Goal: Task Accomplishment & Management: Use online tool/utility

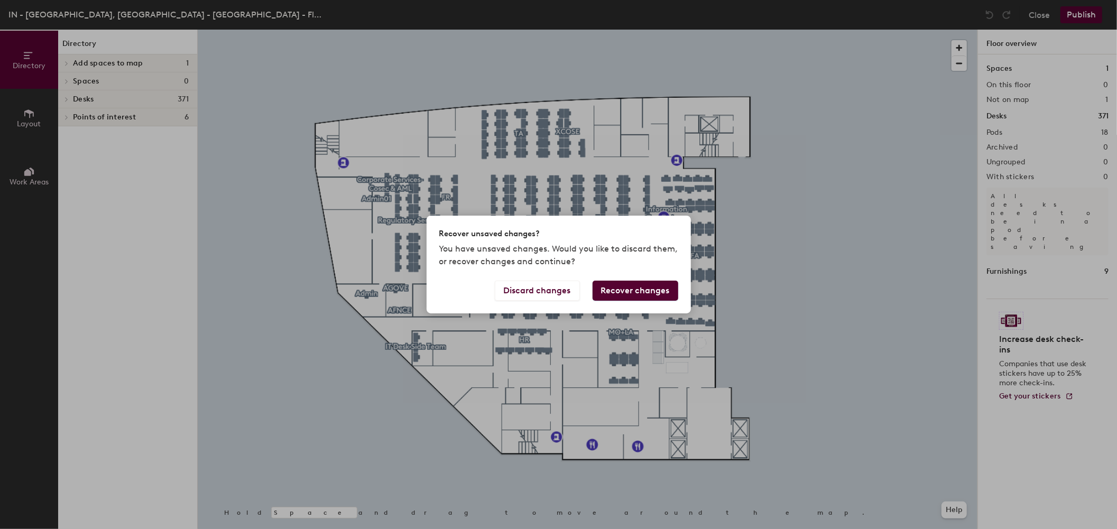
click at [632, 294] on button "Recover changes" at bounding box center [636, 291] width 86 height 20
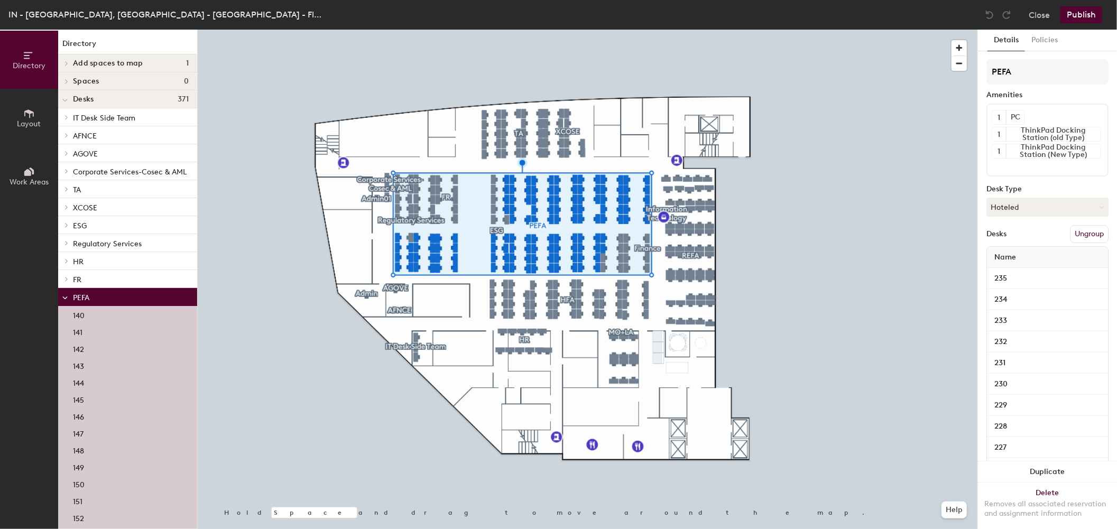
click at [1093, 234] on button "Ungroup" at bounding box center [1089, 234] width 39 height 18
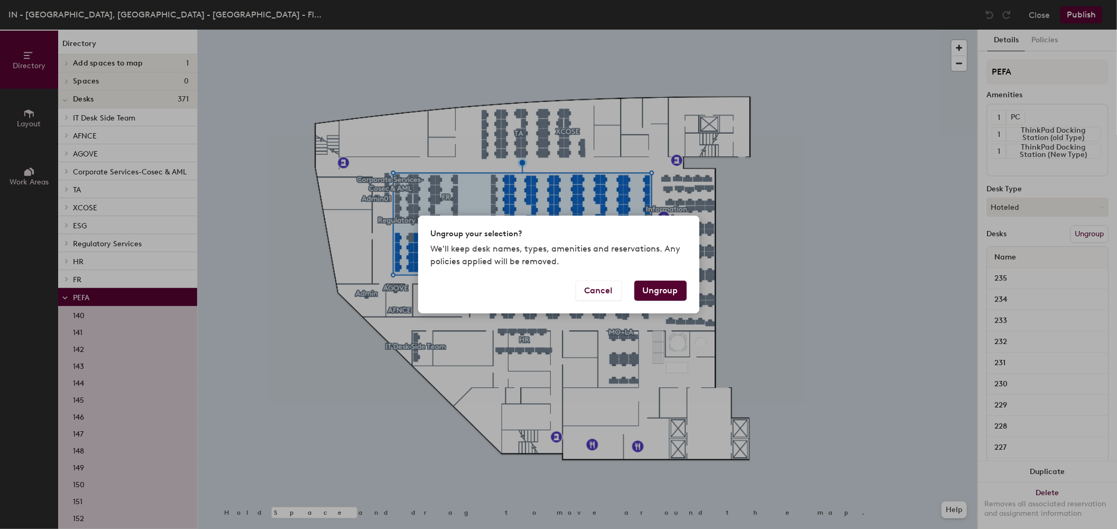
click at [664, 296] on button "Ungroup" at bounding box center [661, 291] width 52 height 20
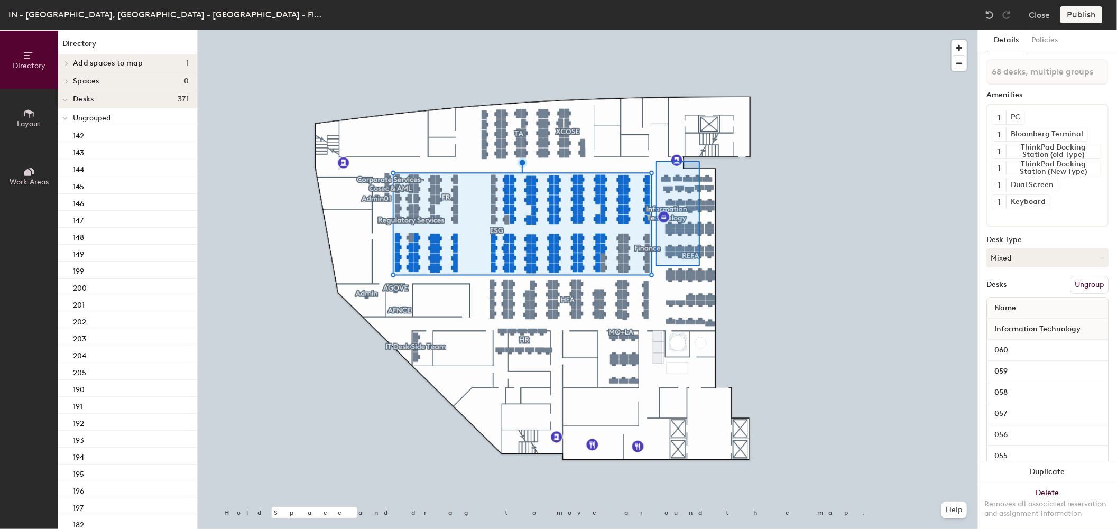
click at [708, 30] on div at bounding box center [588, 30] width 780 height 0
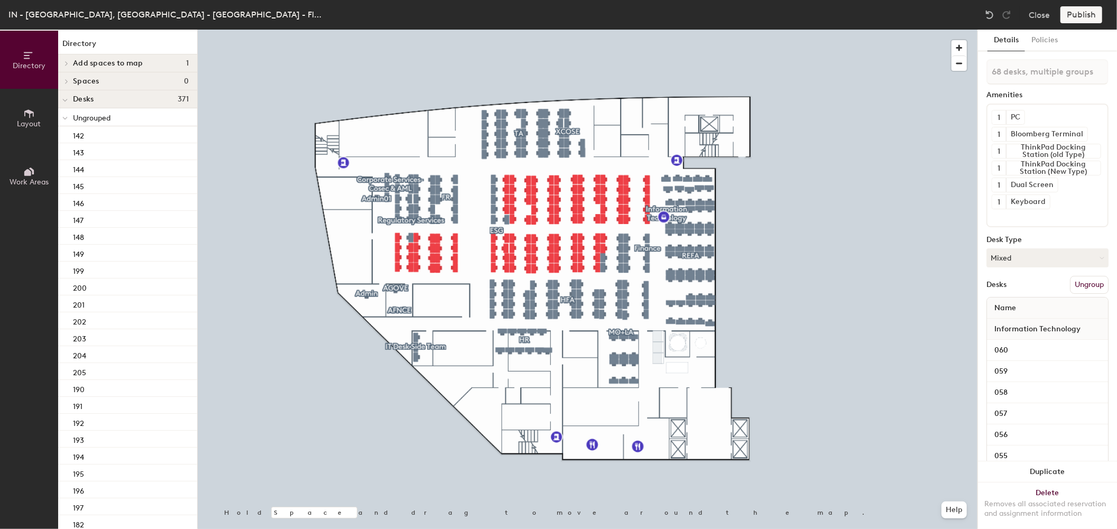
click at [1082, 287] on button "Ungroup" at bounding box center [1089, 285] width 39 height 18
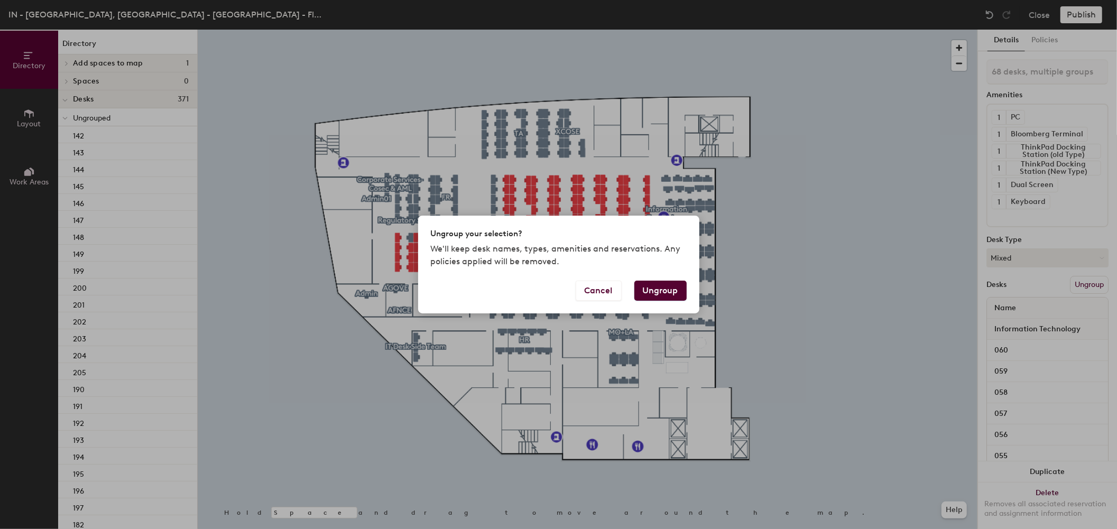
click at [834, 203] on div "Ungroup your selection? We'll keep desk names, types, amenities and reservation…" at bounding box center [558, 264] width 1117 height 529
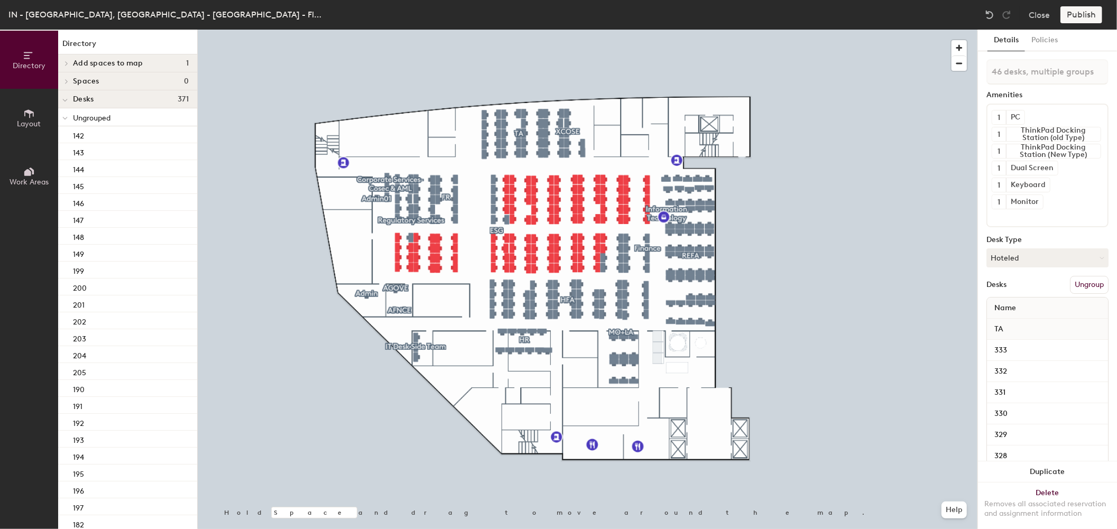
click at [591, 86] on div at bounding box center [534, 127] width 135 height 82
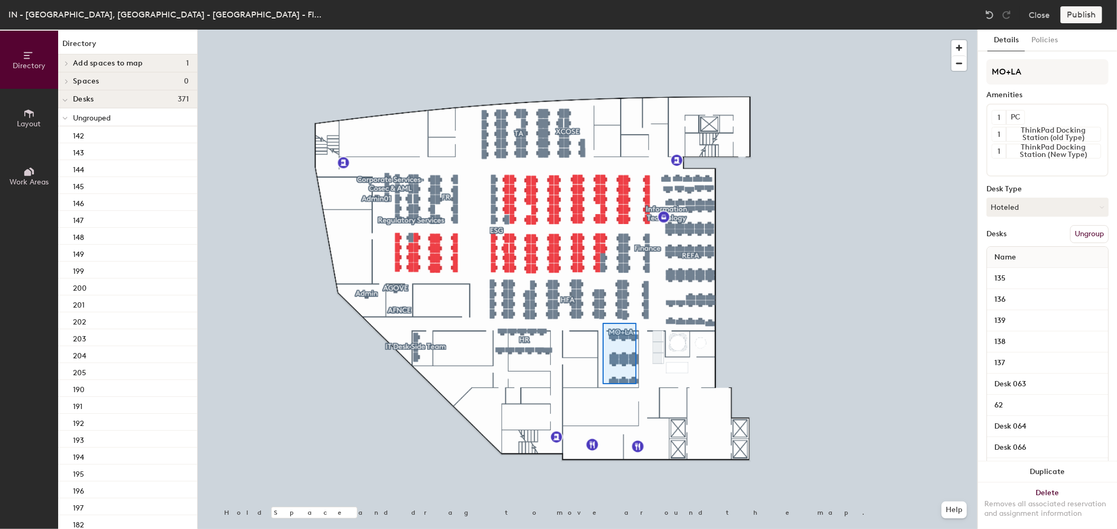
click at [603, 325] on div at bounding box center [620, 353] width 34 height 61
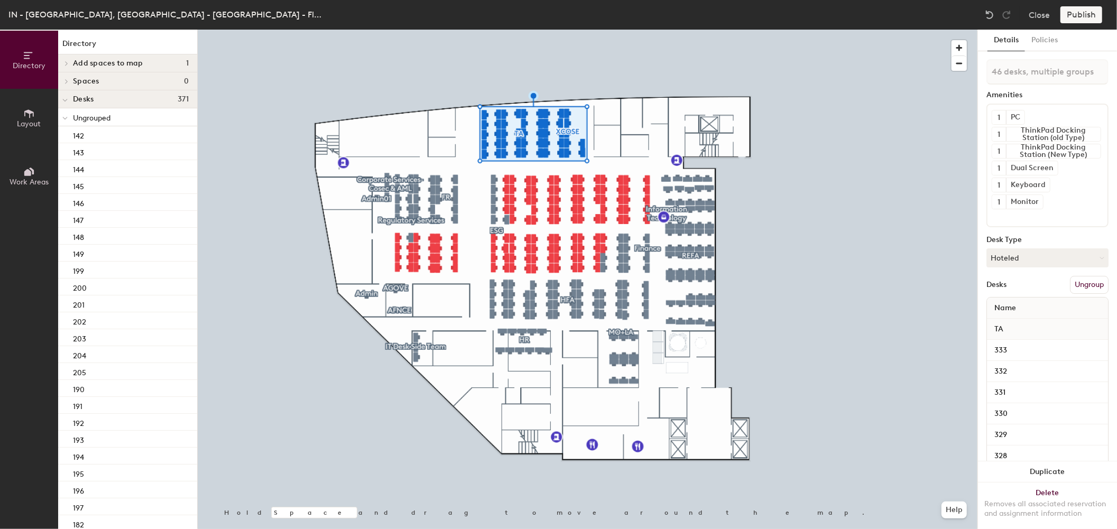
click at [1095, 278] on button "Ungroup" at bounding box center [1089, 285] width 39 height 18
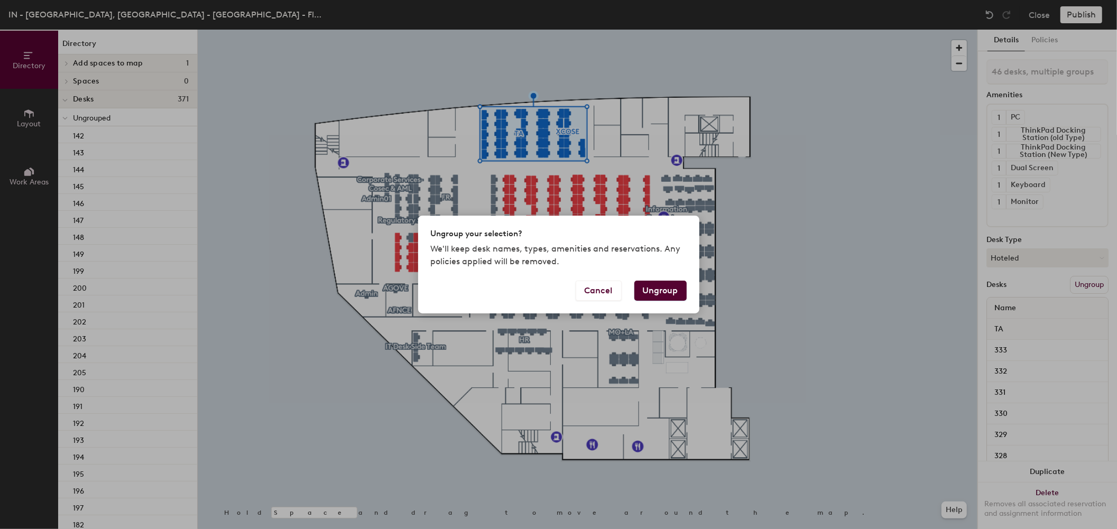
click at [658, 294] on button "Ungroup" at bounding box center [661, 291] width 52 height 20
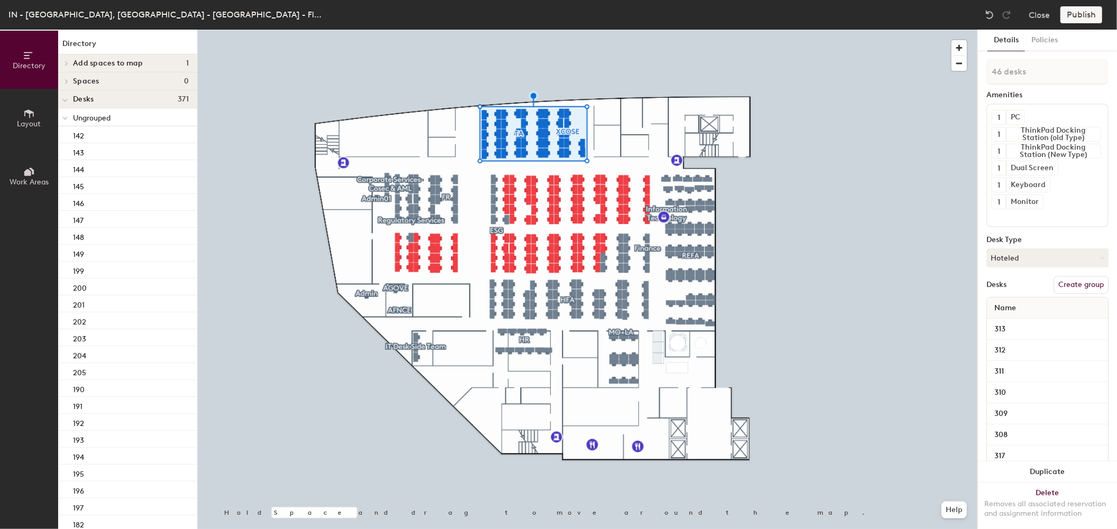
type input "46 desks"
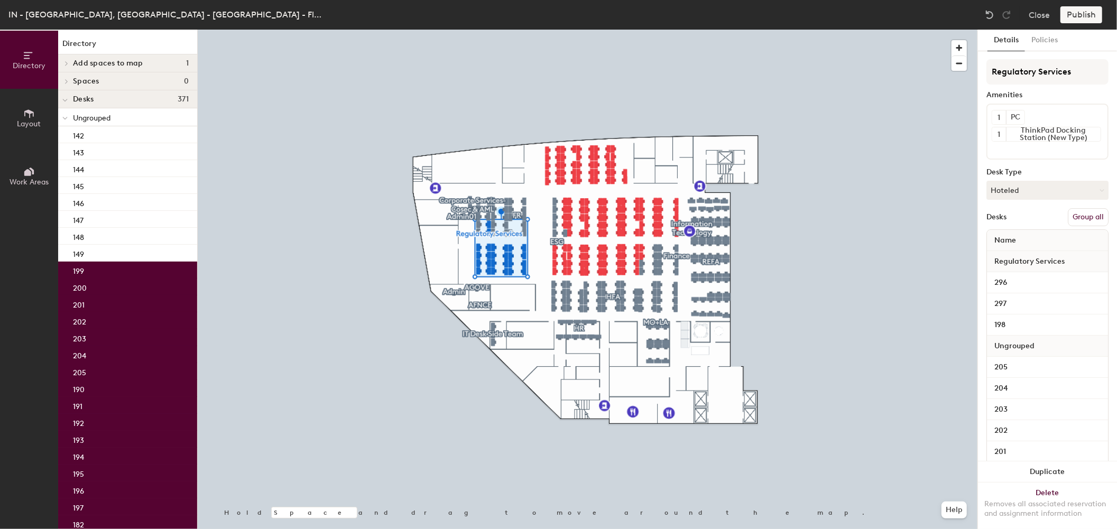
click at [1068, 217] on button "Group all" at bounding box center [1088, 217] width 41 height 18
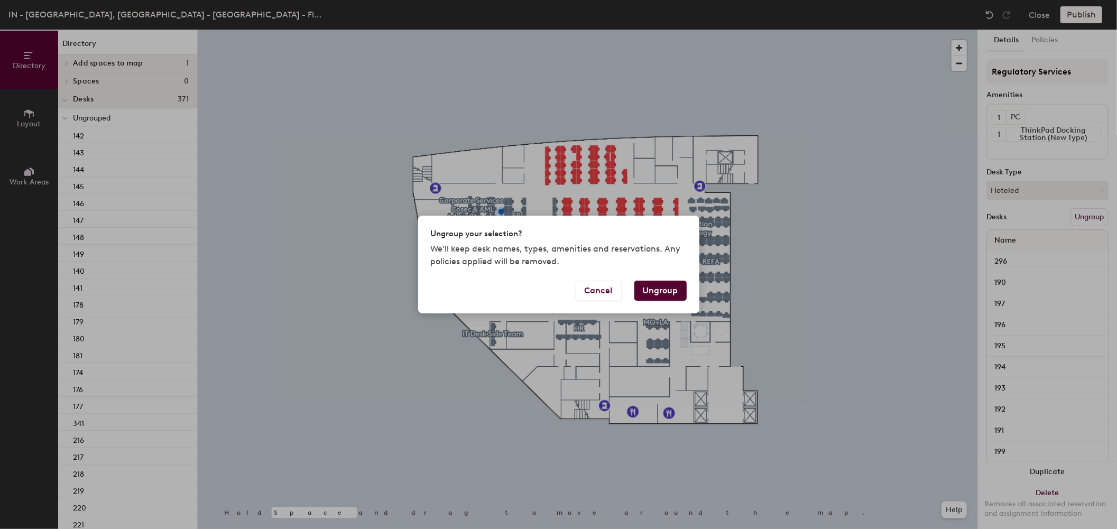
click at [648, 291] on button "Ungroup" at bounding box center [661, 291] width 52 height 20
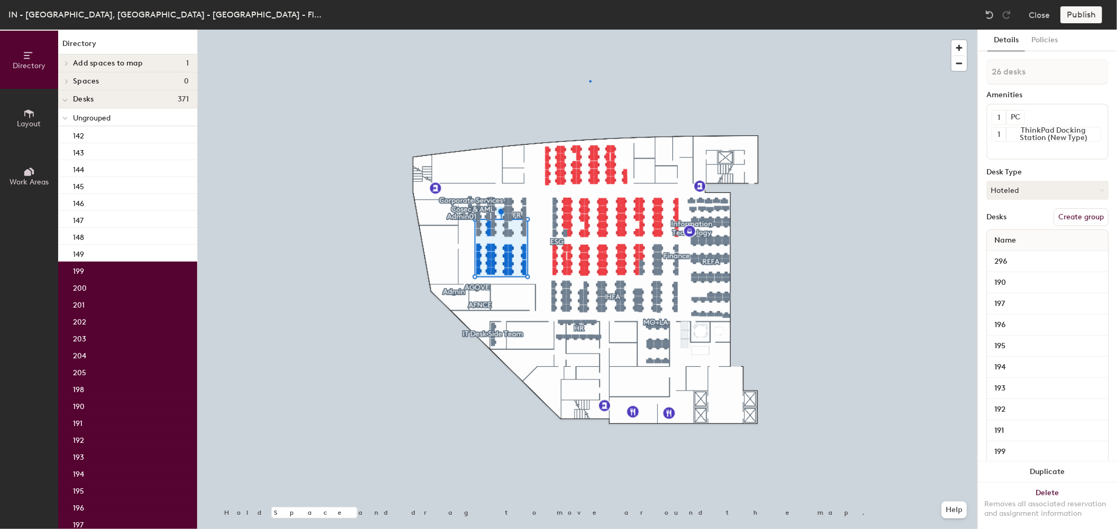
click at [590, 30] on div at bounding box center [588, 30] width 780 height 0
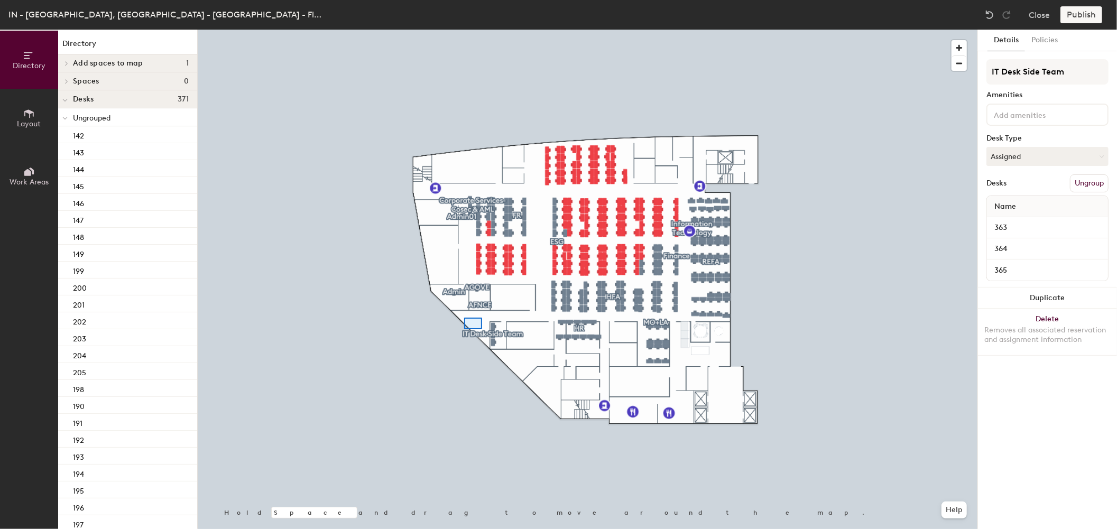
click at [510, 30] on div at bounding box center [588, 30] width 780 height 0
click at [1096, 184] on button "Ungroup" at bounding box center [1089, 184] width 39 height 18
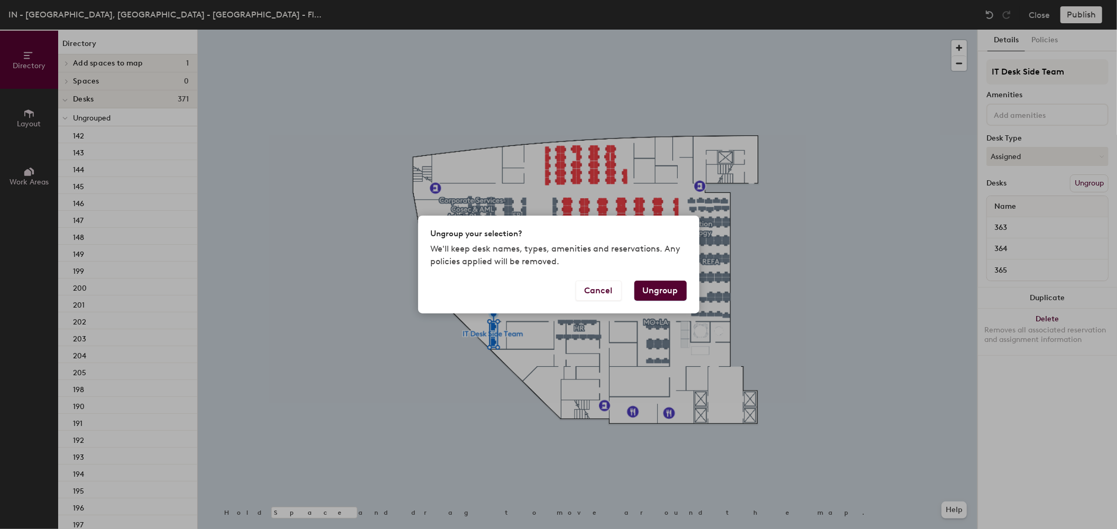
click at [664, 291] on button "Ungroup" at bounding box center [661, 291] width 52 height 20
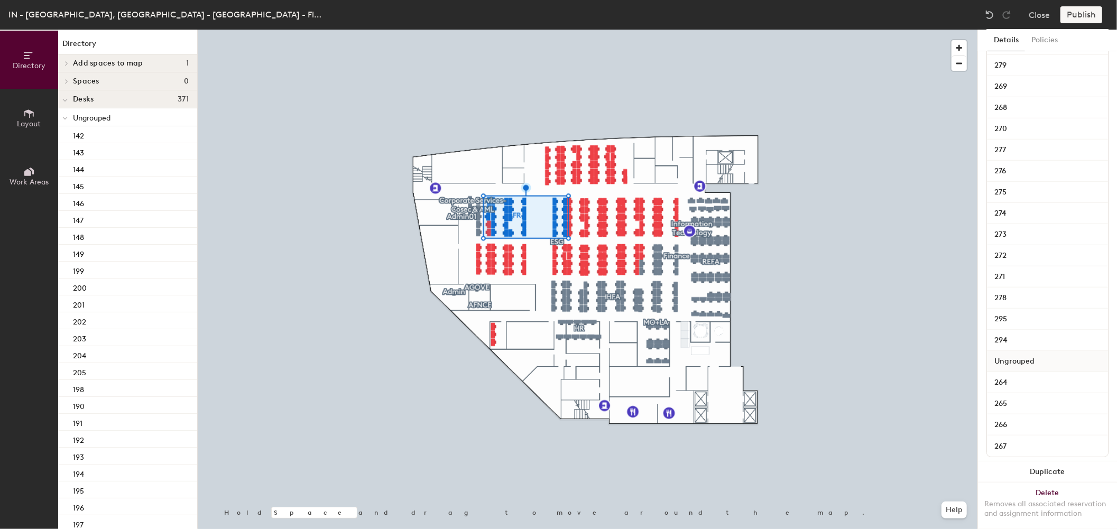
scroll to position [535, 0]
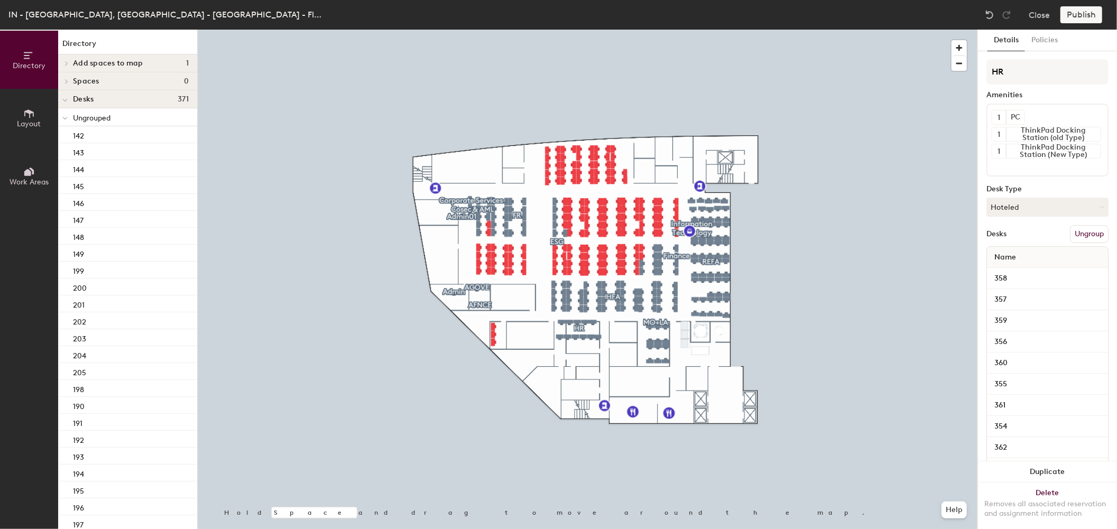
click at [1088, 234] on button "Ungroup" at bounding box center [1089, 234] width 39 height 18
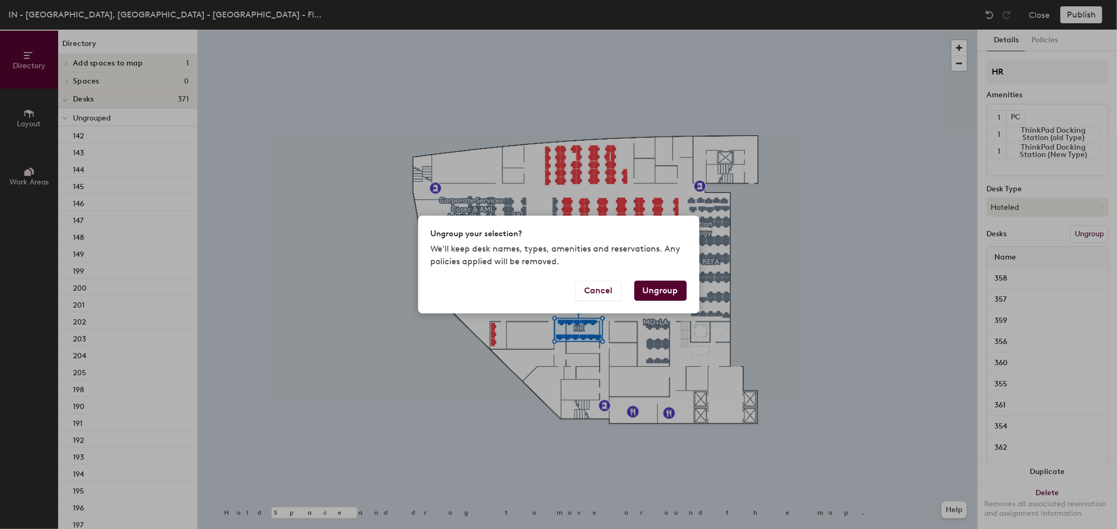
click at [673, 288] on button "Ungroup" at bounding box center [661, 291] width 52 height 20
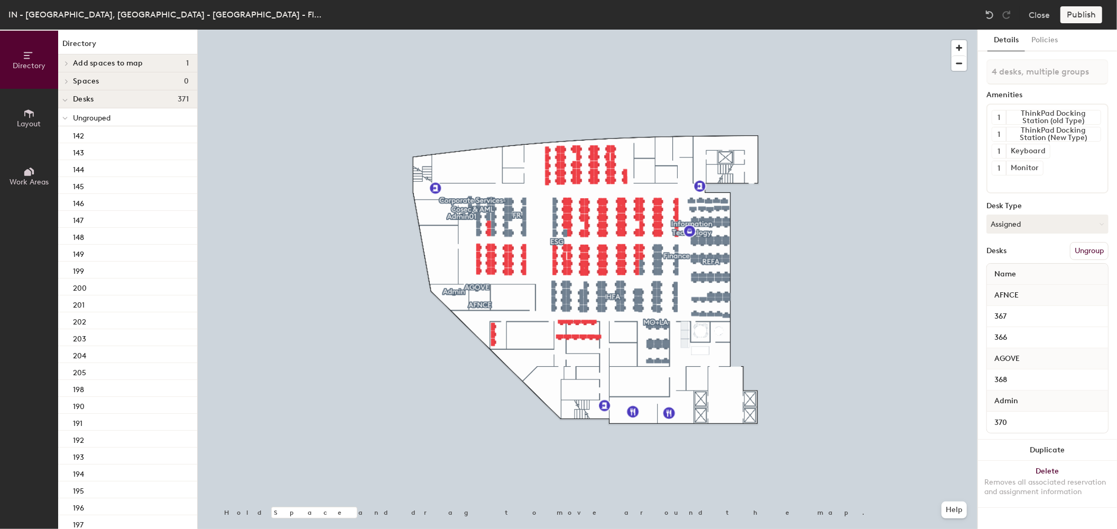
click at [1094, 245] on button "Ungroup" at bounding box center [1089, 251] width 39 height 18
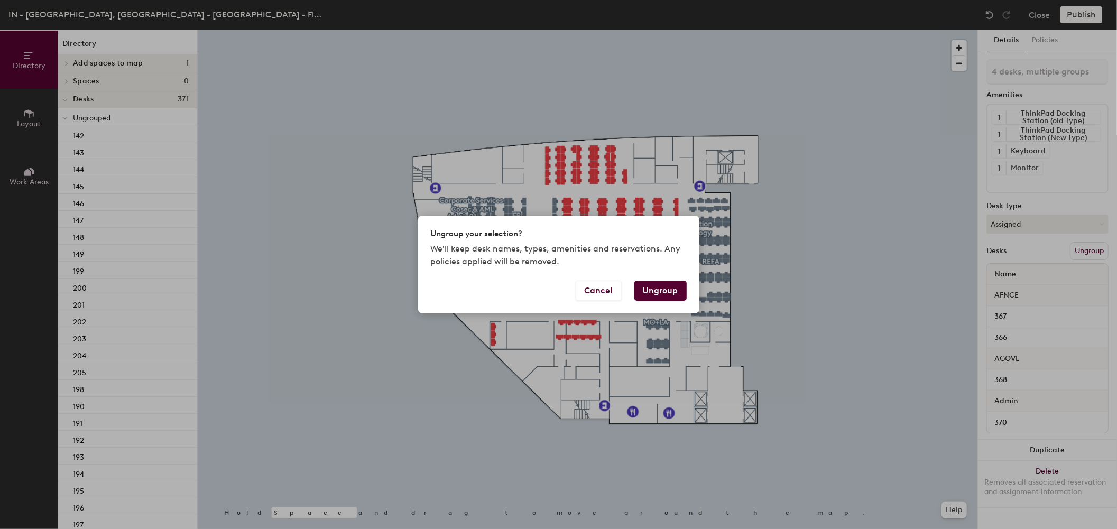
click at [660, 293] on button "Ungroup" at bounding box center [661, 291] width 52 height 20
type input "4 desks"
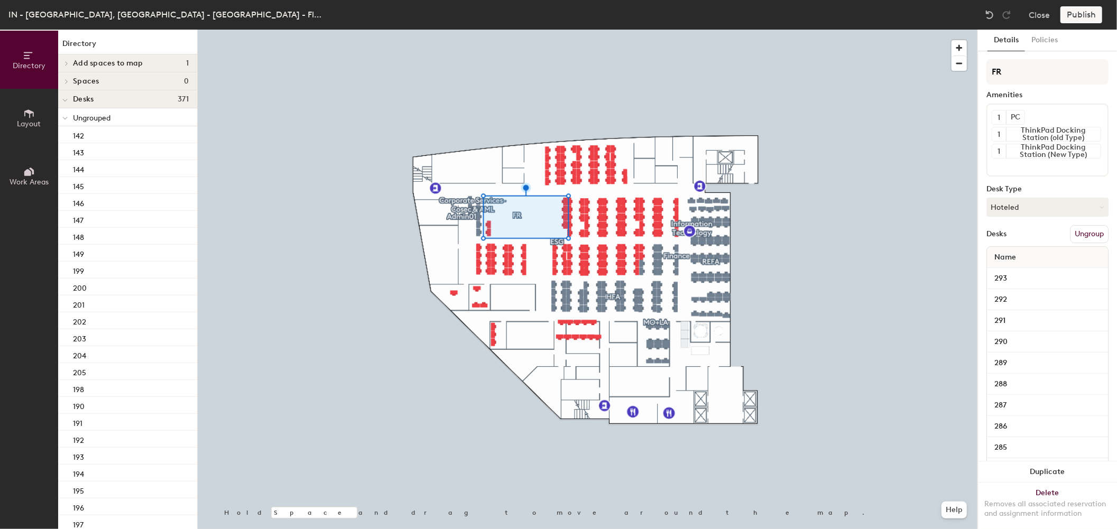
click at [1095, 231] on button "Ungroup" at bounding box center [1089, 234] width 39 height 18
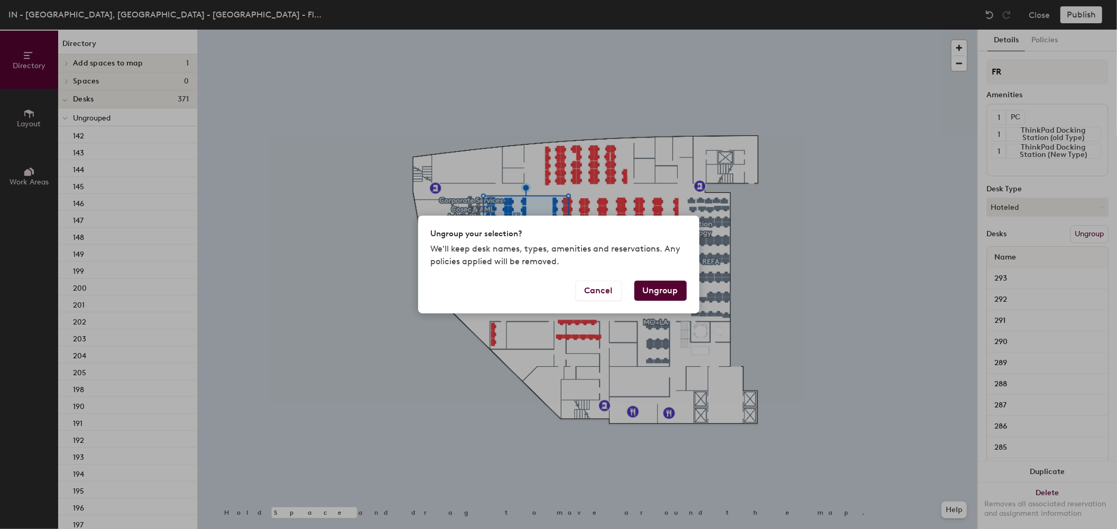
click at [673, 291] on button "Ungroup" at bounding box center [661, 291] width 52 height 20
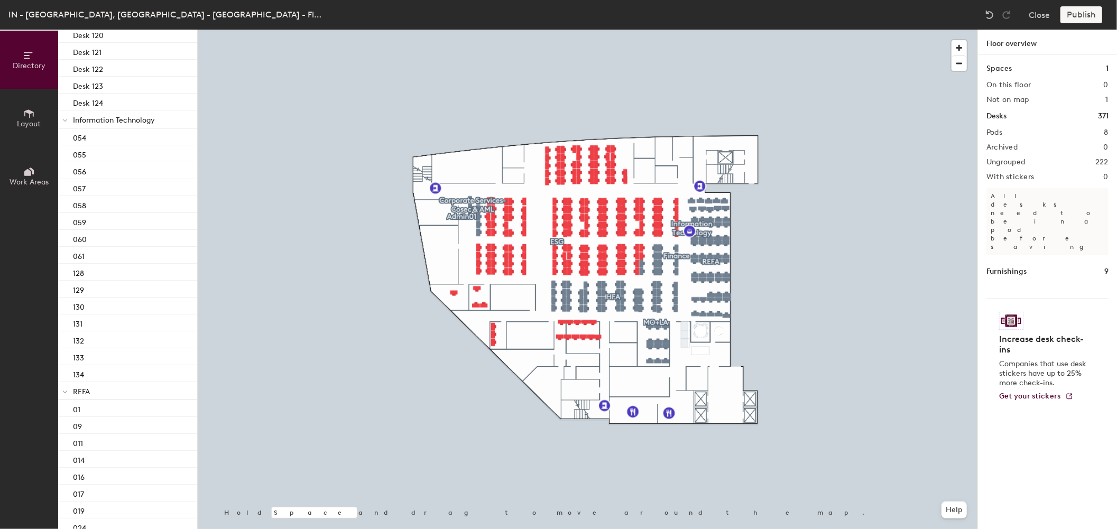
scroll to position [4776, 0]
click at [91, 223] on span "Information Technology" at bounding box center [114, 220] width 82 height 9
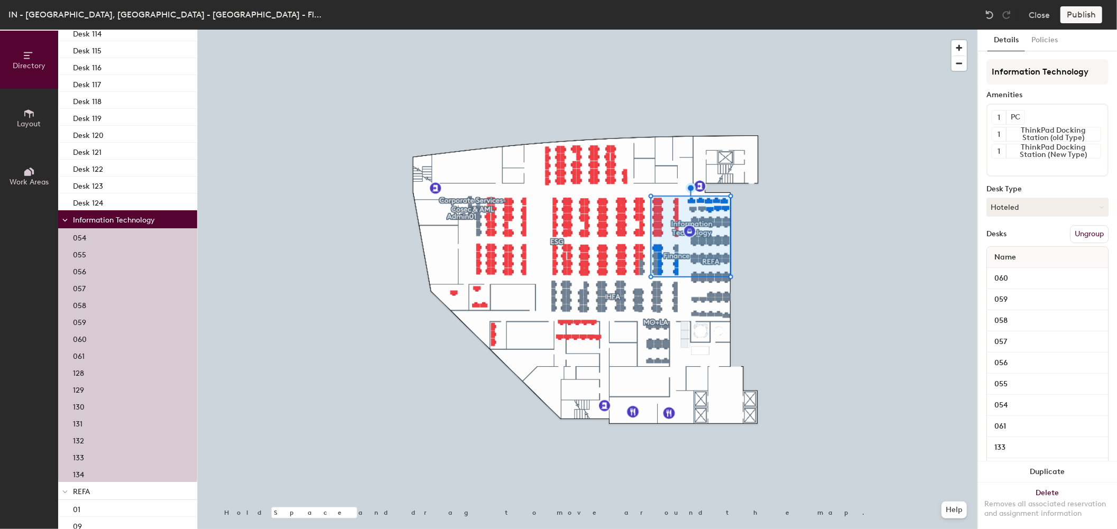
click at [1077, 229] on button "Ungroup" at bounding box center [1089, 234] width 39 height 18
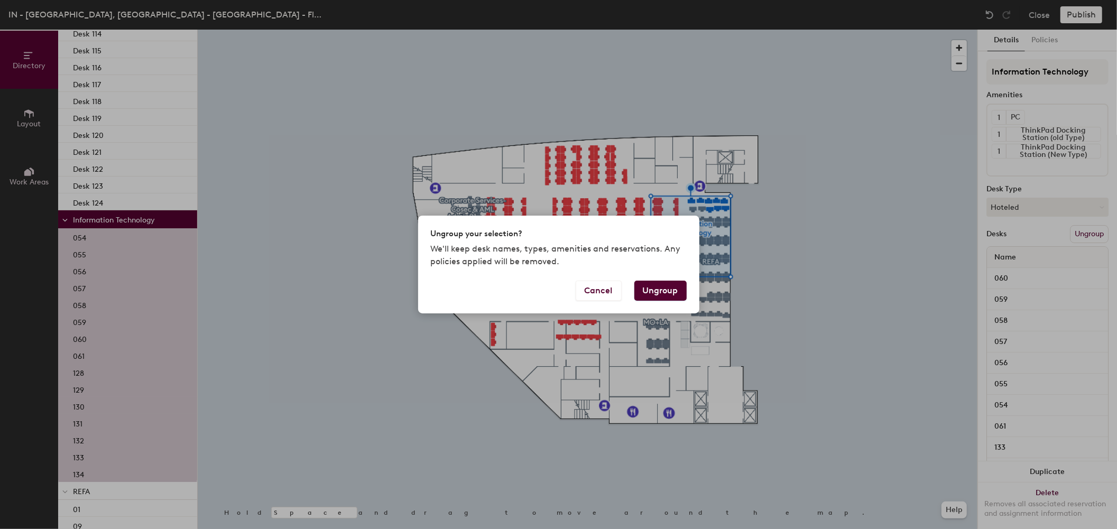
click at [653, 295] on button "Ungroup" at bounding box center [661, 291] width 52 height 20
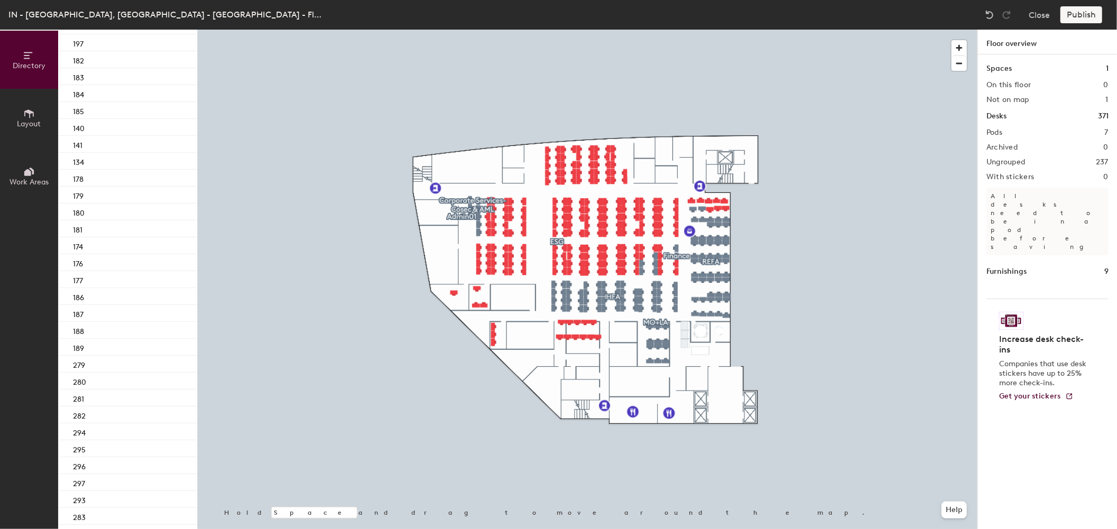
scroll to position [0, 0]
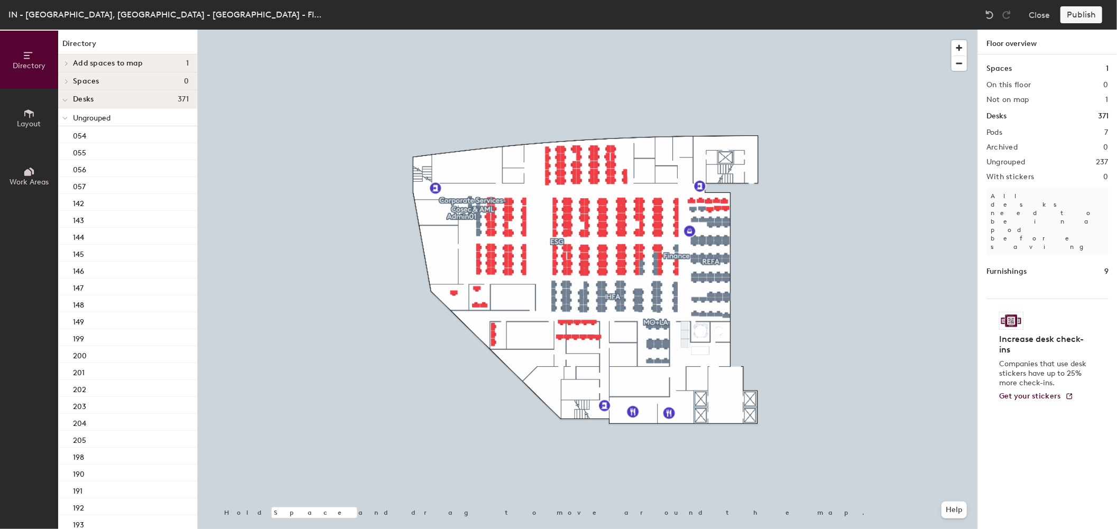
click at [69, 102] on div at bounding box center [65, 98] width 14 height 17
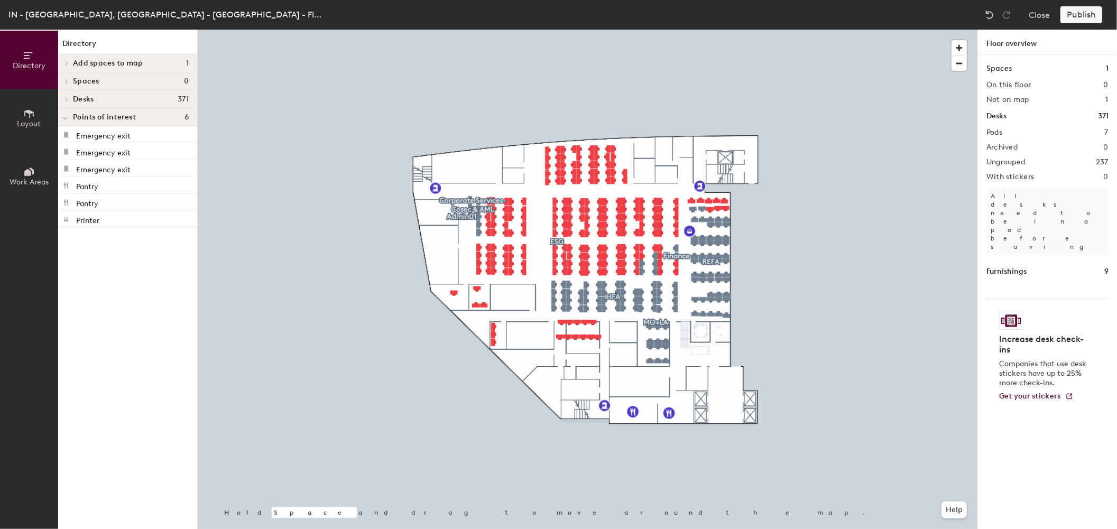
click at [69, 102] on span at bounding box center [65, 99] width 9 height 5
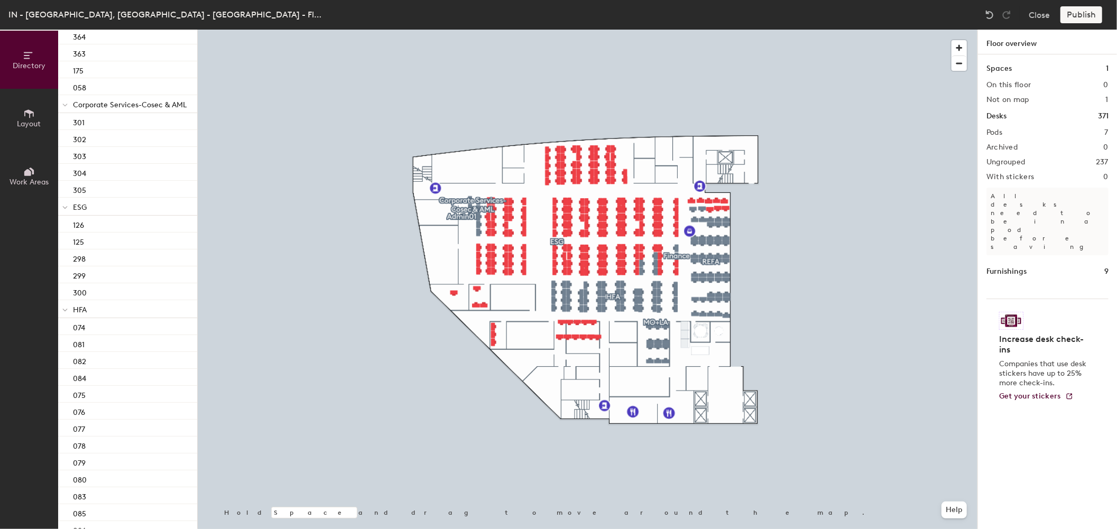
scroll to position [3984, 0]
click at [67, 160] on span at bounding box center [64, 163] width 5 height 9
click at [70, 161] on span at bounding box center [65, 162] width 9 height 5
click at [96, 161] on span "Corporate Services-Cosec & AML" at bounding box center [130, 163] width 114 height 9
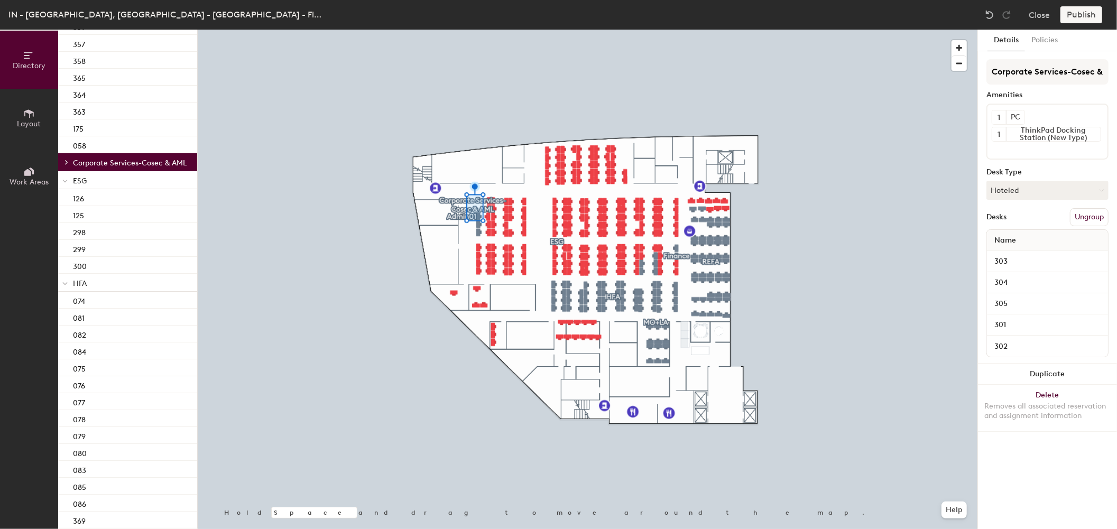
click at [1090, 212] on button "Ungroup" at bounding box center [1089, 217] width 39 height 18
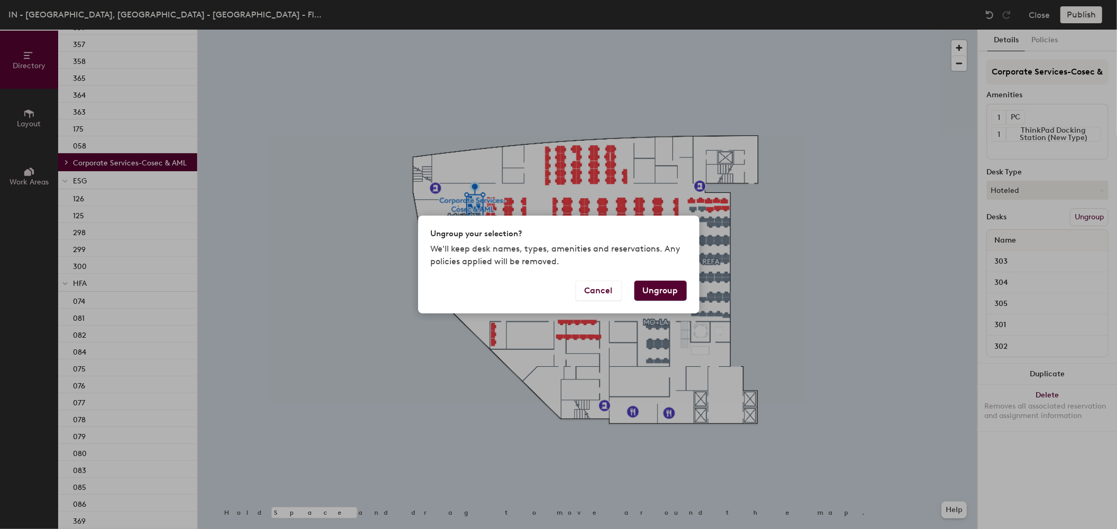
click at [657, 291] on button "Ungroup" at bounding box center [661, 291] width 52 height 20
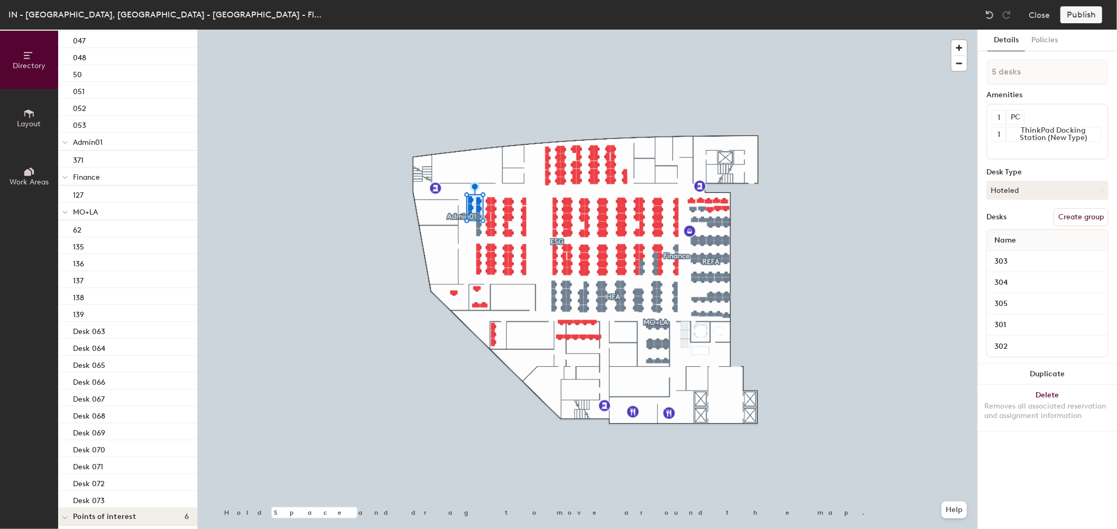
scroll to position [6037, 0]
click at [100, 196] on div "62" at bounding box center [127, 196] width 139 height 17
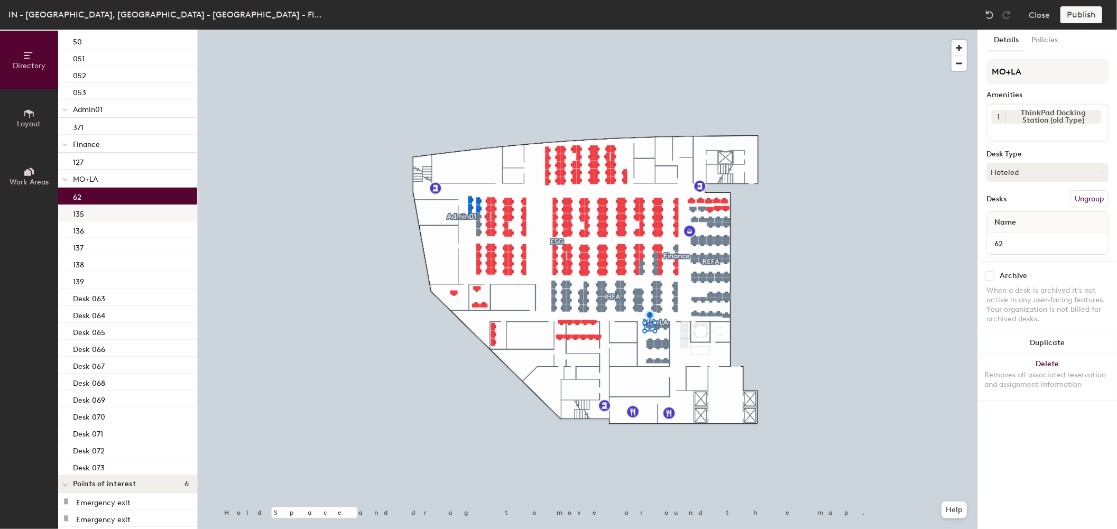
click at [111, 207] on div "135" at bounding box center [127, 213] width 139 height 17
drag, startPoint x: 125, startPoint y: 192, endPoint x: 126, endPoint y: 266, distance: 74.0
click at [126, 266] on div "62 135 136 137 138 139 Desk 063 Desk 064 Desk 065 Desk 066 Desk 067 Desk 068 De…" at bounding box center [127, 332] width 139 height 288
click at [139, 209] on div "135" at bounding box center [127, 213] width 139 height 17
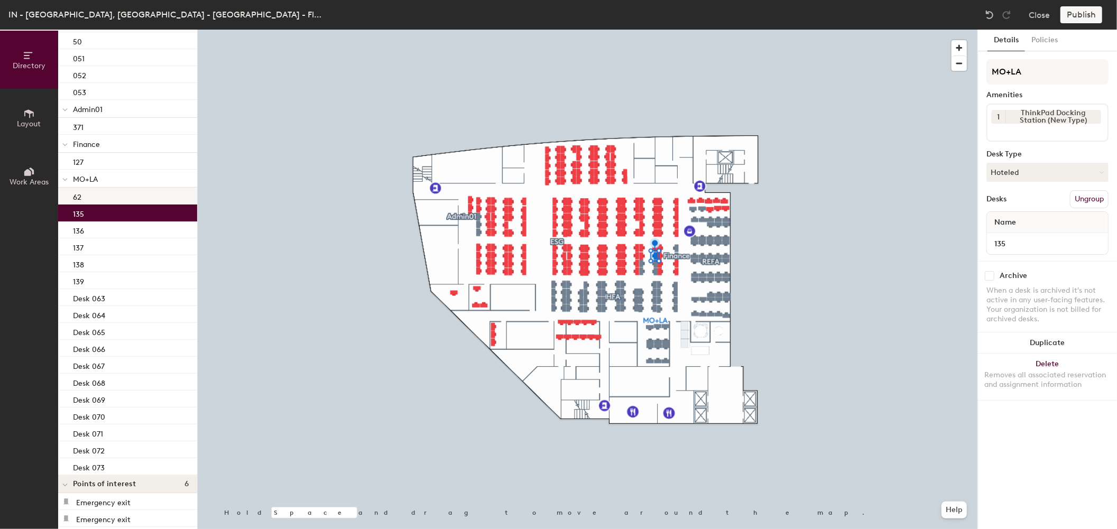
click at [118, 193] on div "62" at bounding box center [127, 196] width 139 height 17
click at [110, 209] on div "135" at bounding box center [127, 213] width 139 height 17
click at [105, 217] on div "135" at bounding box center [127, 213] width 139 height 17
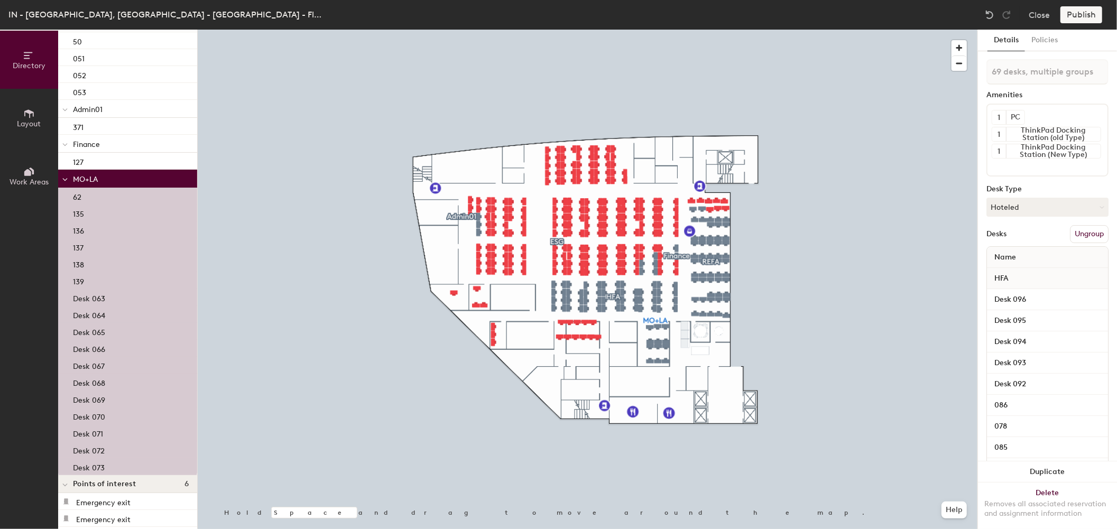
click at [1070, 236] on button "Ungroup" at bounding box center [1089, 234] width 39 height 18
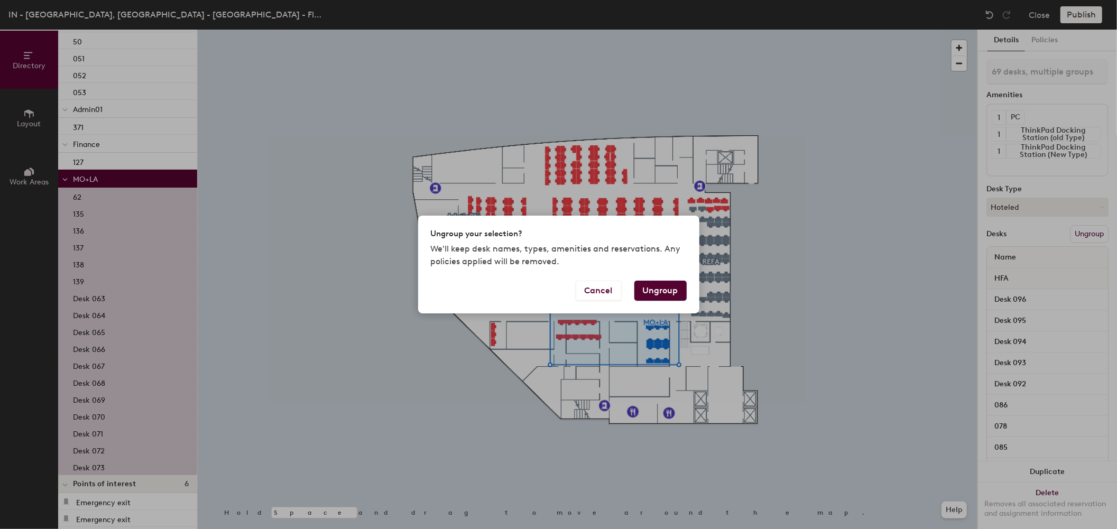
click at [672, 293] on button "Ungroup" at bounding box center [661, 291] width 52 height 20
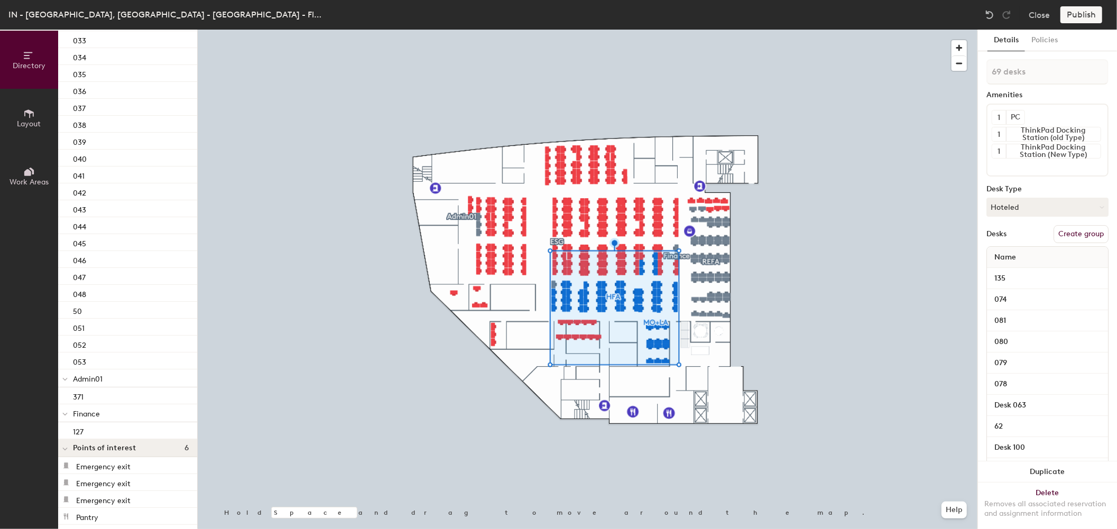
type input "69 desks"
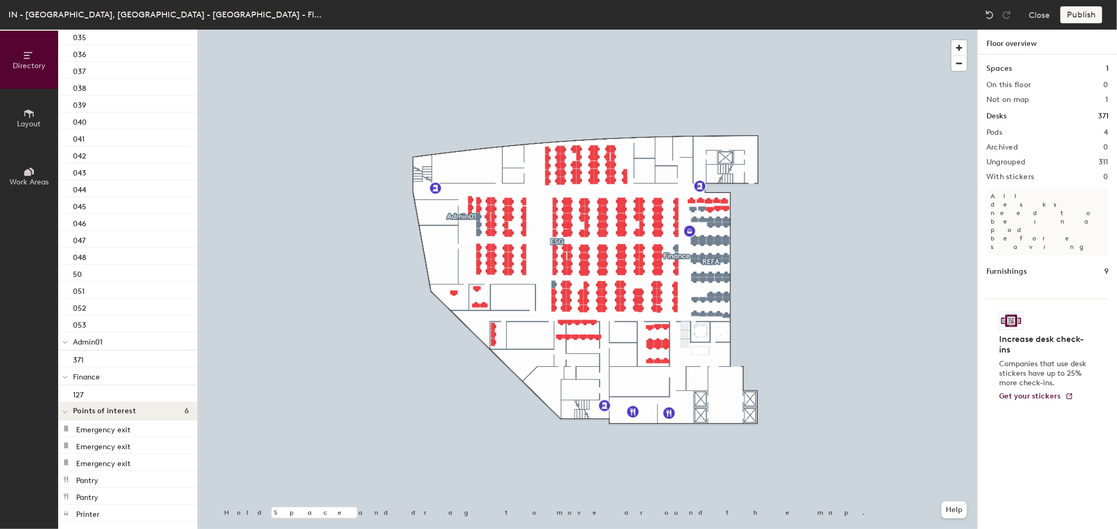
click at [556, 30] on div at bounding box center [588, 30] width 780 height 0
click at [691, 30] on div at bounding box center [588, 30] width 780 height 0
click at [691, 265] on div at bounding box center [720, 290] width 59 height 51
click at [69, 430] on div at bounding box center [65, 432] width 14 height 17
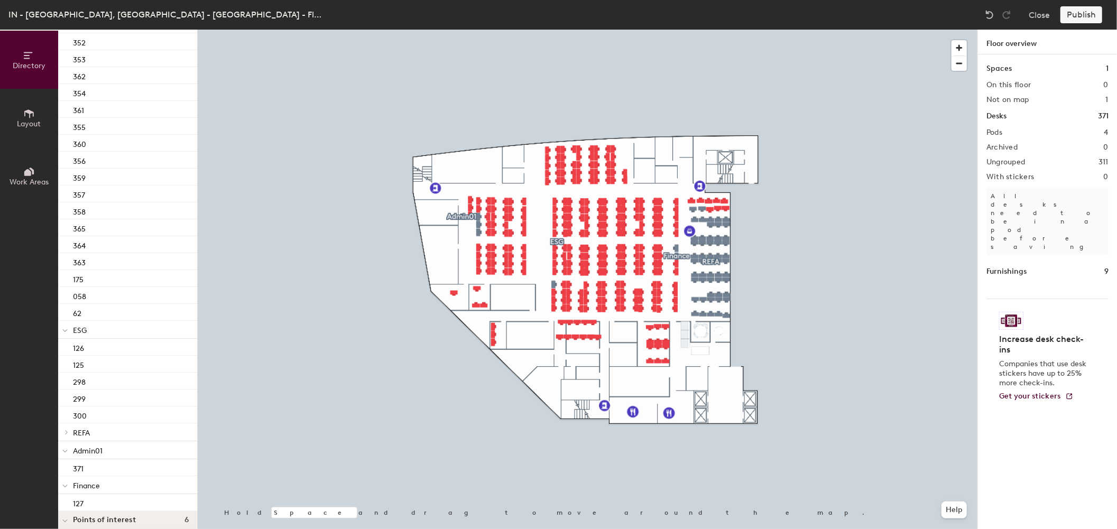
click at [69, 430] on span at bounding box center [65, 432] width 9 height 5
click at [95, 448] on div "01" at bounding box center [127, 450] width 139 height 17
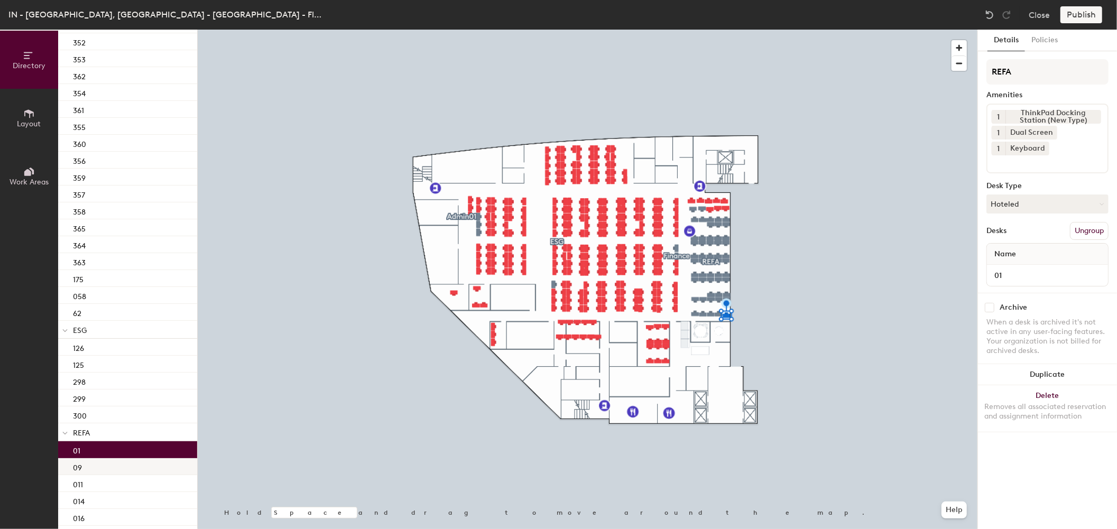
click at [101, 466] on div "09" at bounding box center [127, 466] width 139 height 17
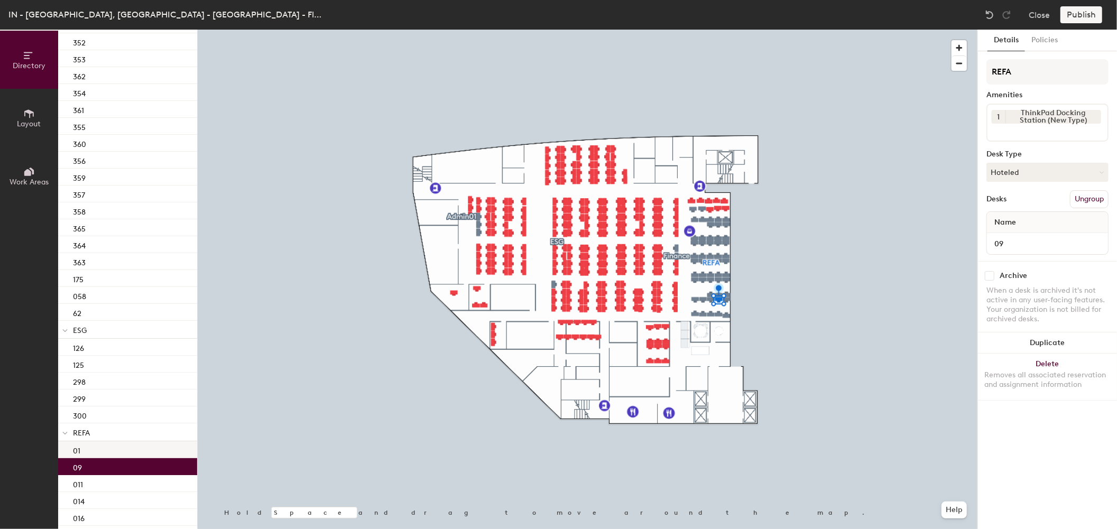
click at [97, 453] on div "01" at bounding box center [127, 450] width 139 height 17
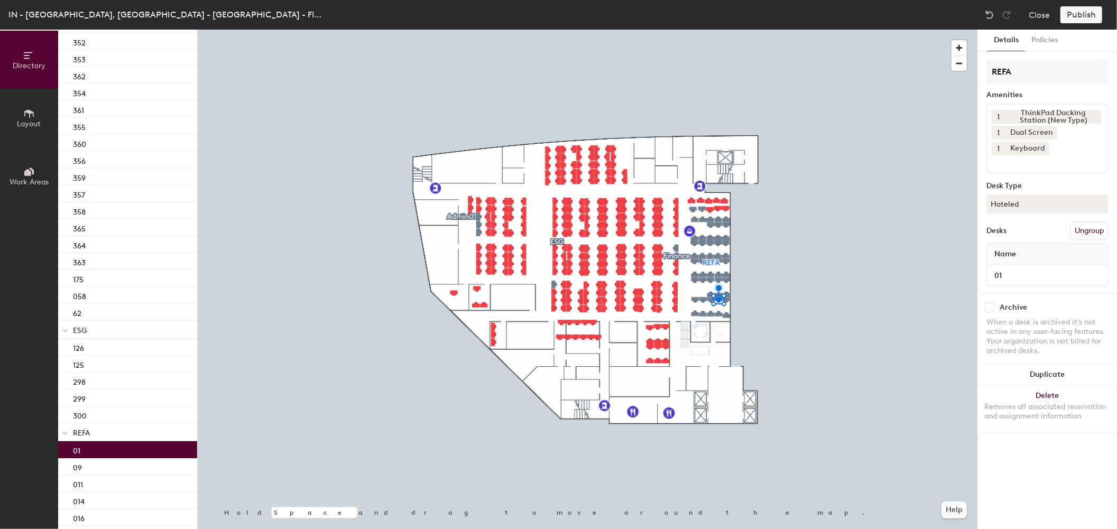
click at [98, 449] on div "01" at bounding box center [127, 450] width 139 height 17
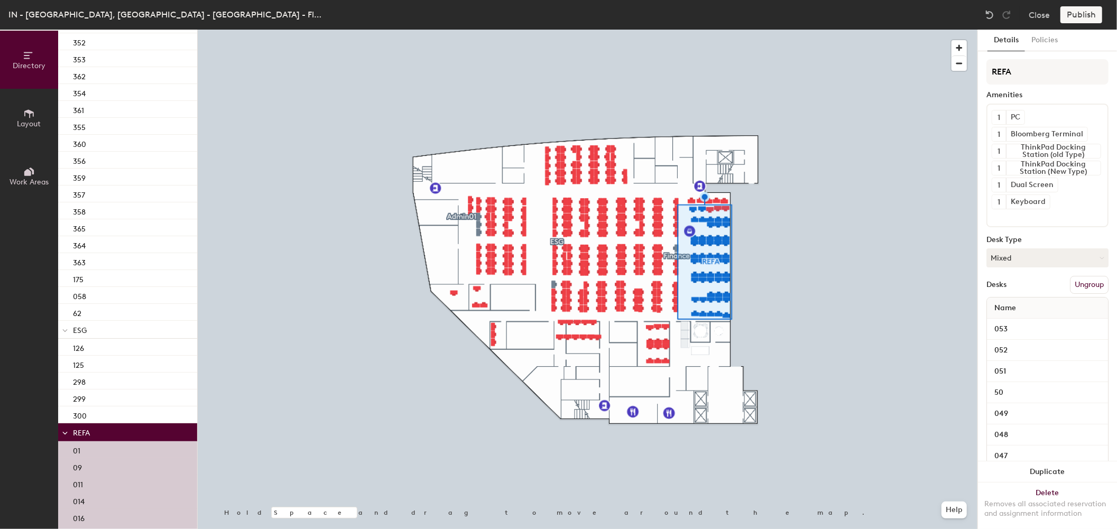
click at [1085, 285] on button "Ungroup" at bounding box center [1089, 285] width 39 height 18
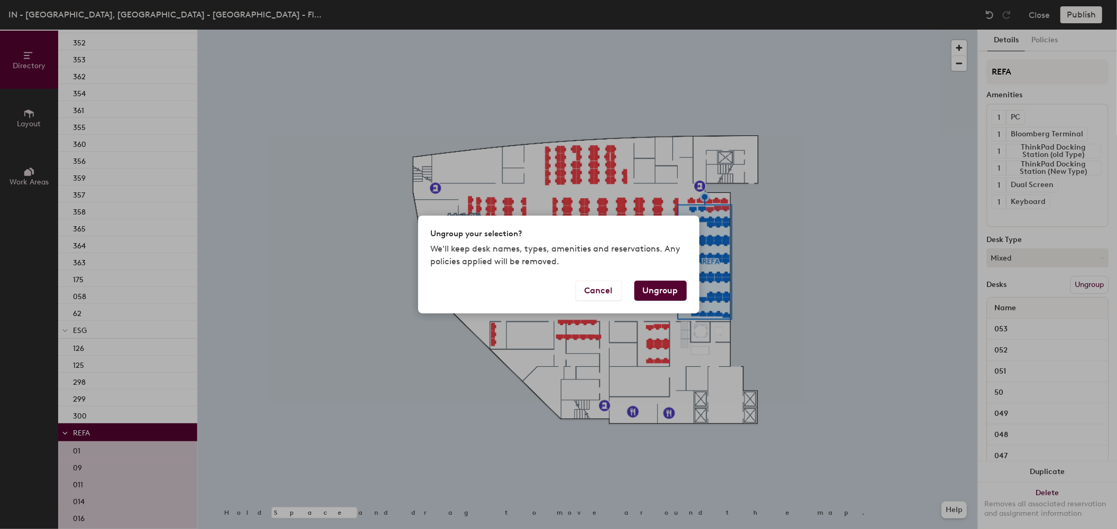
click at [663, 293] on button "Ungroup" at bounding box center [661, 291] width 52 height 20
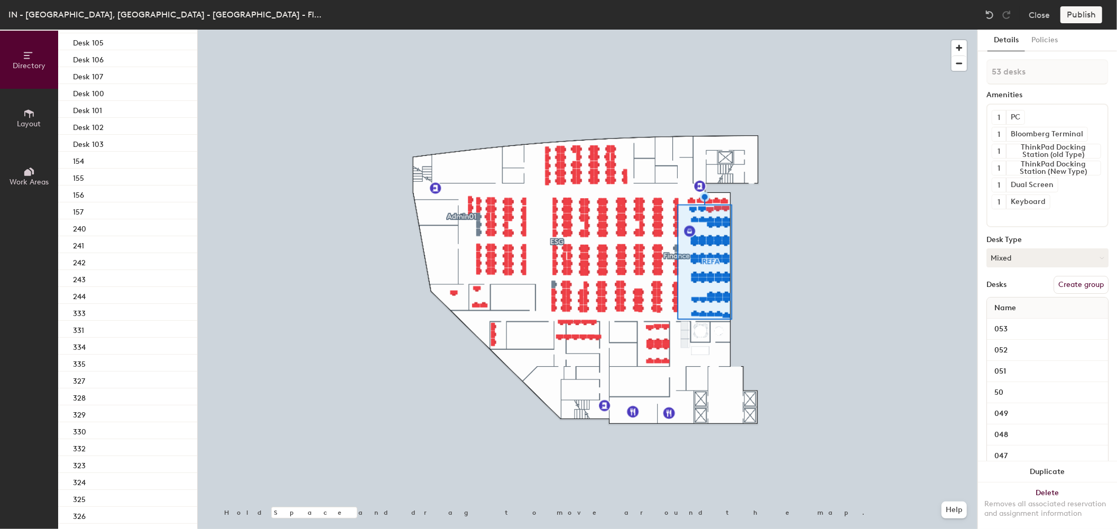
scroll to position [5966, 0]
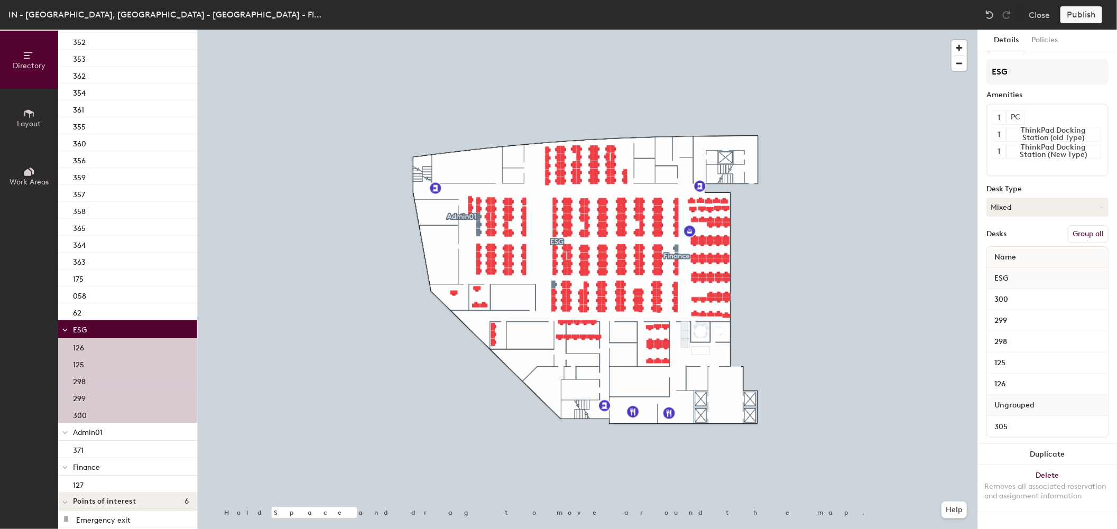
click at [1099, 234] on button "Group all" at bounding box center [1088, 234] width 41 height 18
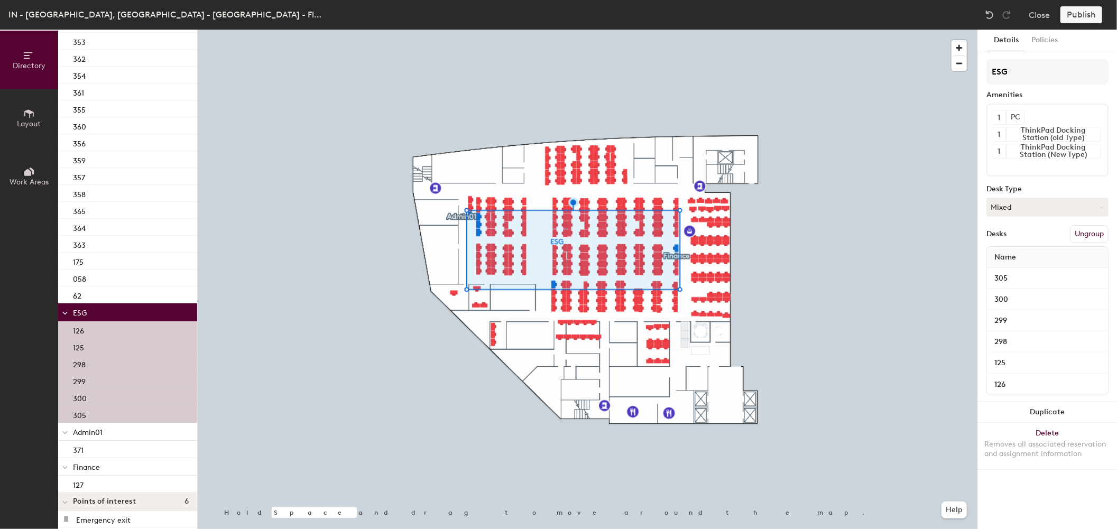
scroll to position [5948, 0]
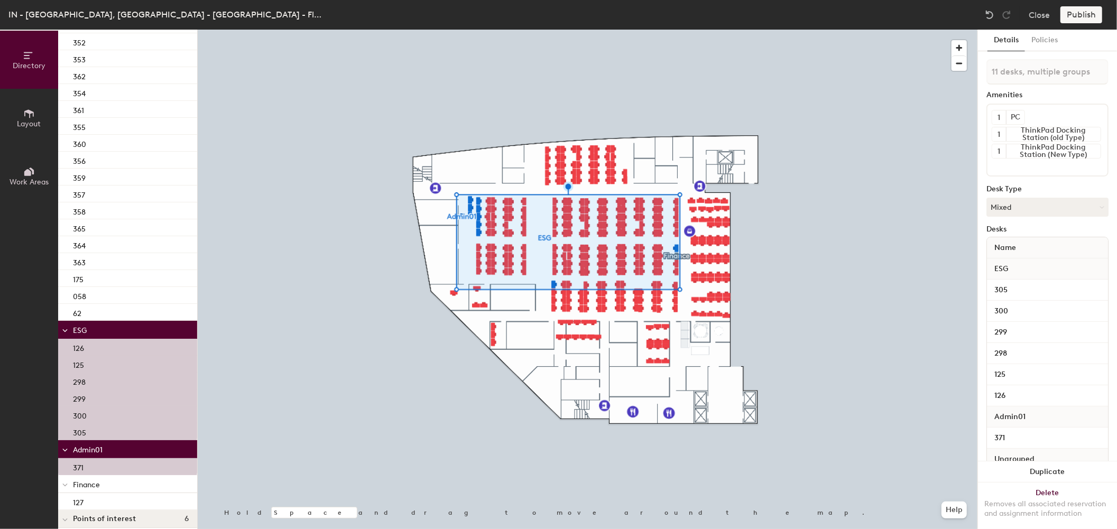
click at [1009, 268] on span "ESG" at bounding box center [1001, 269] width 24 height 19
click at [1015, 291] on input "305" at bounding box center [1047, 290] width 117 height 15
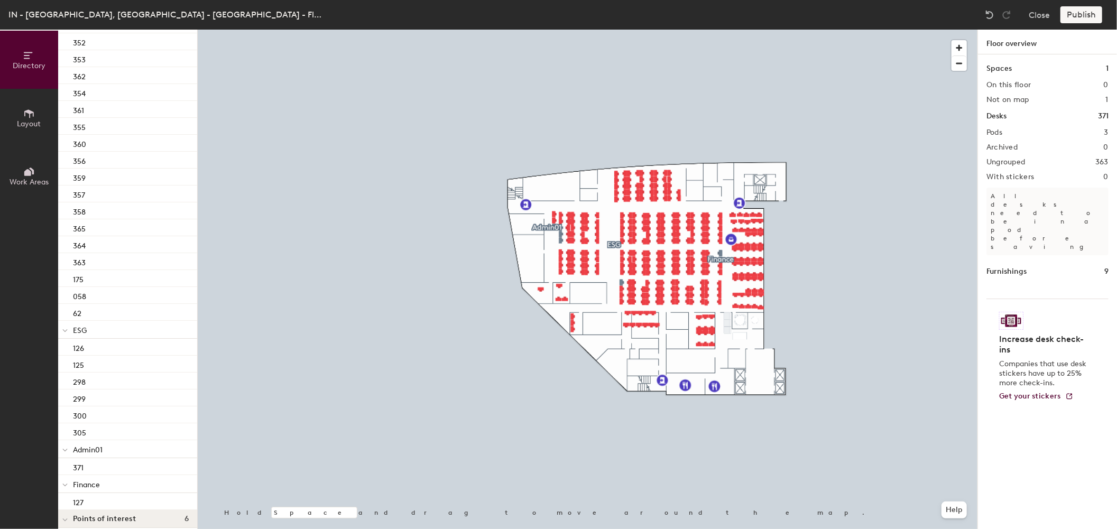
scroll to position [5924, 0]
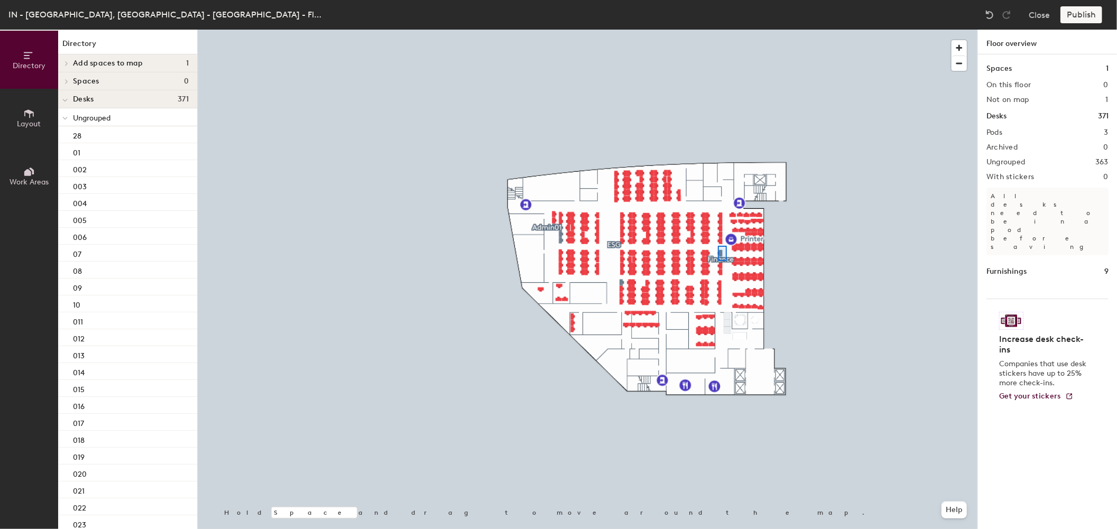
scroll to position [5924, 0]
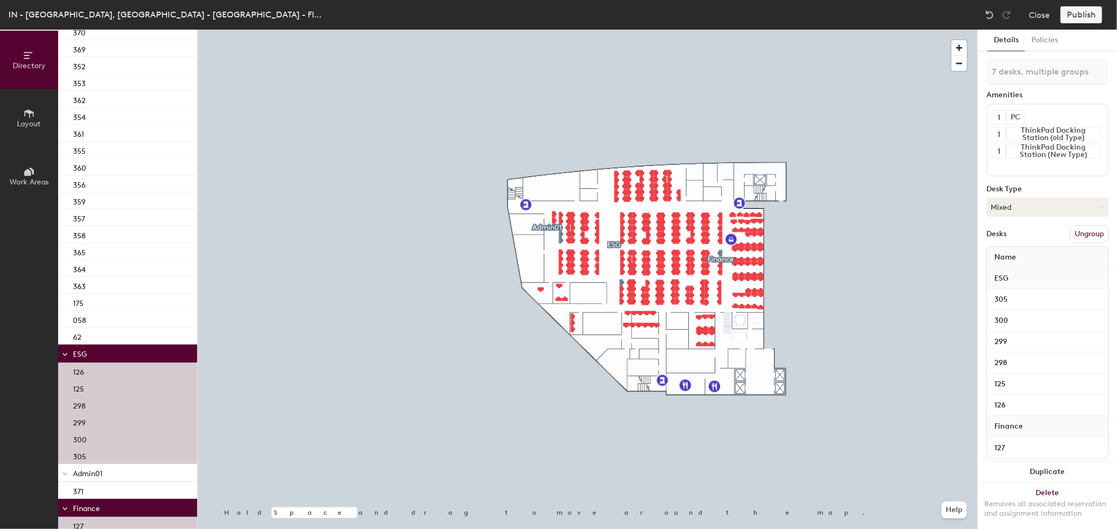
click at [1094, 233] on button "Ungroup" at bounding box center [1089, 234] width 39 height 18
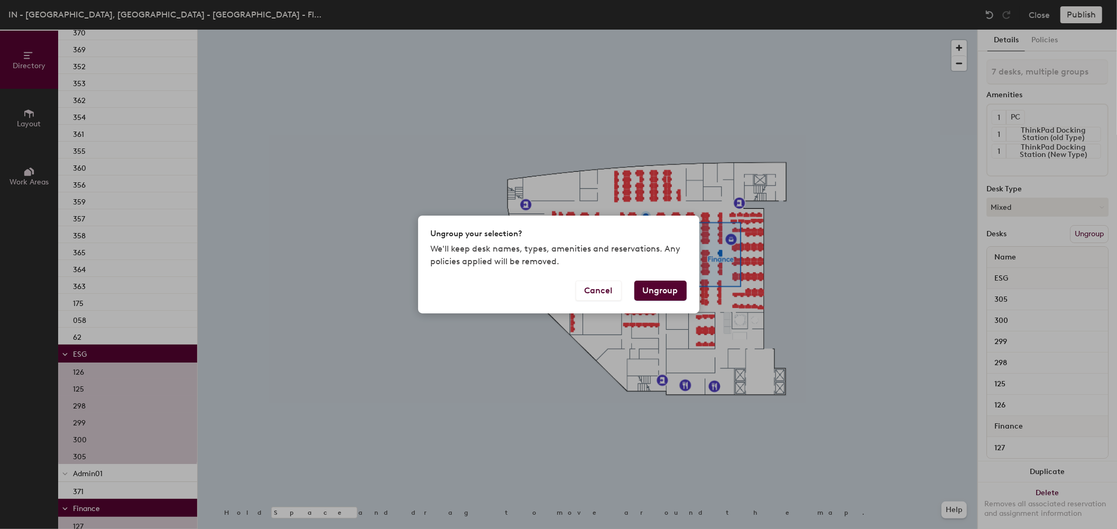
click at [659, 297] on button "Ungroup" at bounding box center [661, 291] width 52 height 20
type input "7 desks"
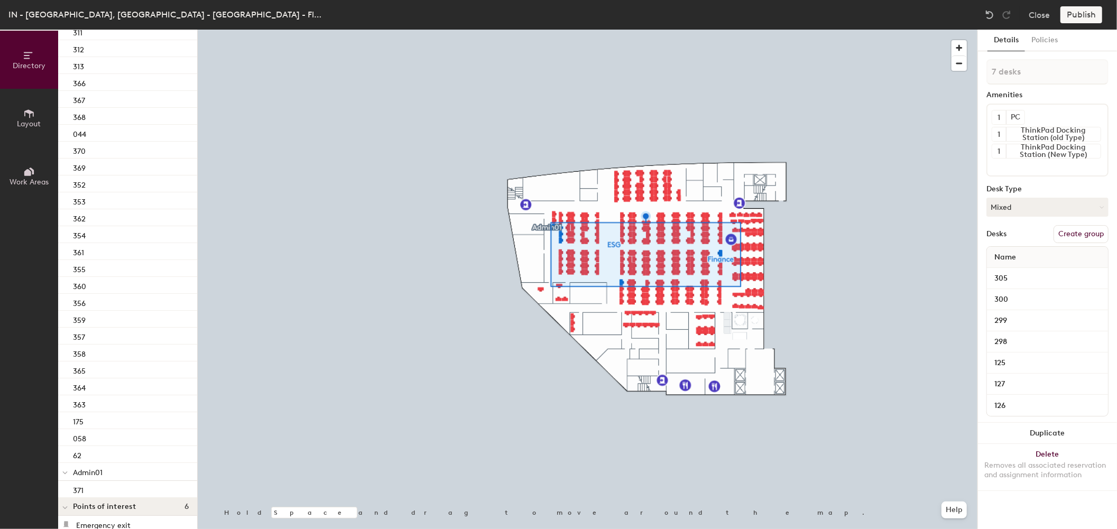
scroll to position [6020, 0]
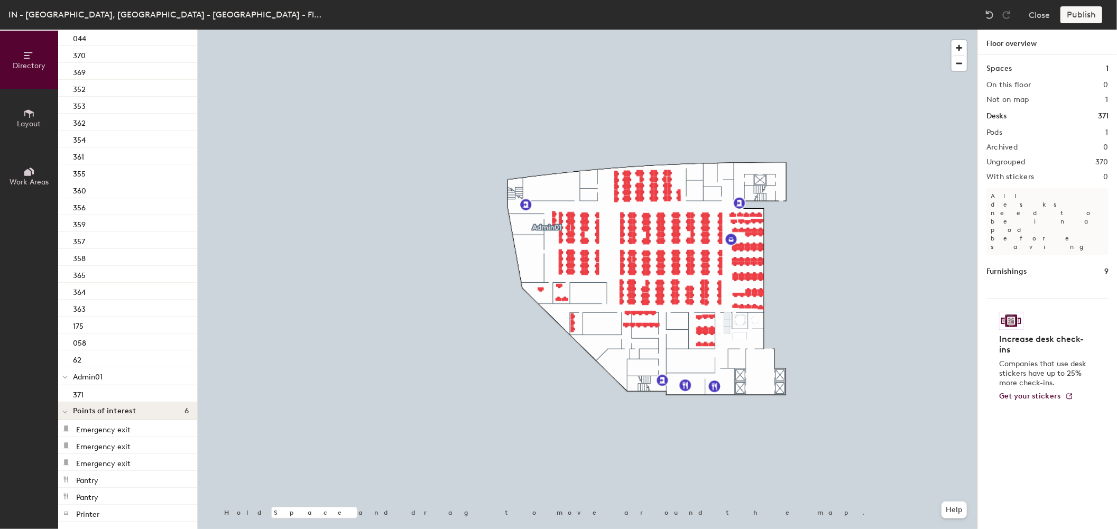
click at [1088, 13] on div "Publish" at bounding box center [1085, 14] width 48 height 17
click at [1082, 17] on div "Publish" at bounding box center [1085, 14] width 48 height 17
click at [1091, 19] on div "Publish" at bounding box center [1085, 14] width 48 height 17
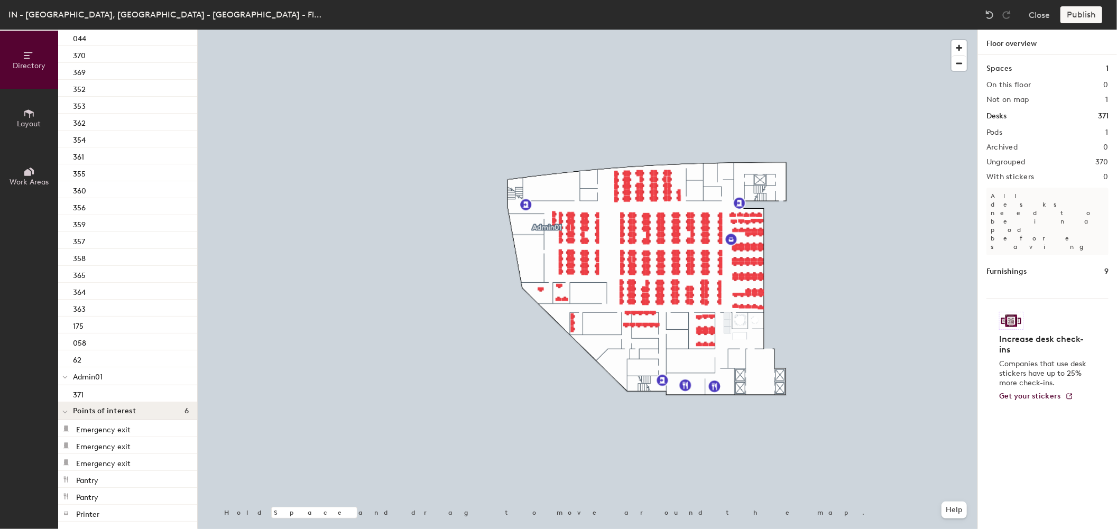
click at [1081, 15] on div "Publish" at bounding box center [1085, 14] width 48 height 17
click at [1091, 12] on div "Publish" at bounding box center [1085, 14] width 48 height 17
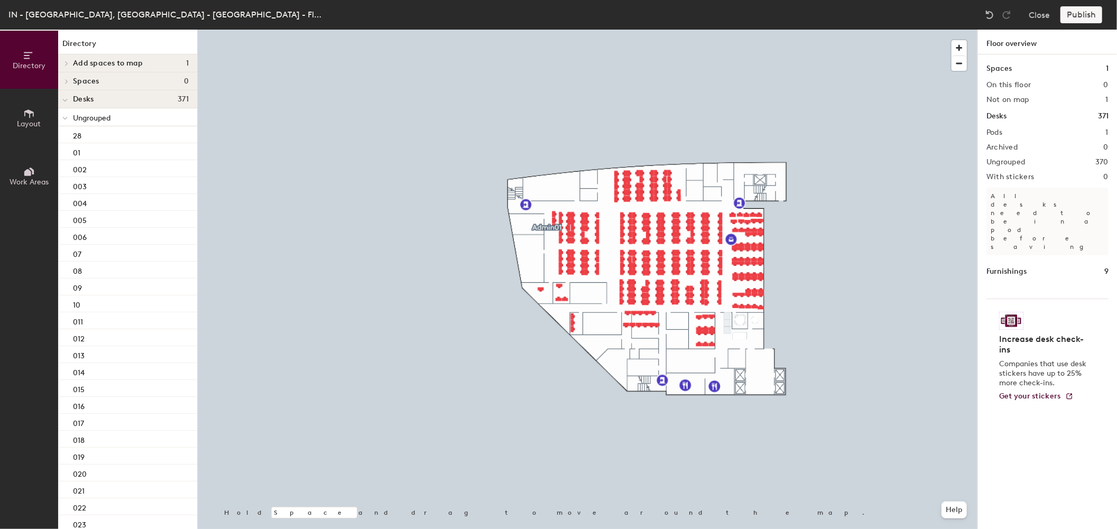
click at [152, 64] on h4 "Add spaces to map 1" at bounding box center [131, 63] width 116 height 8
click at [116, 136] on p "Ungrouped" at bounding box center [131, 134] width 116 height 14
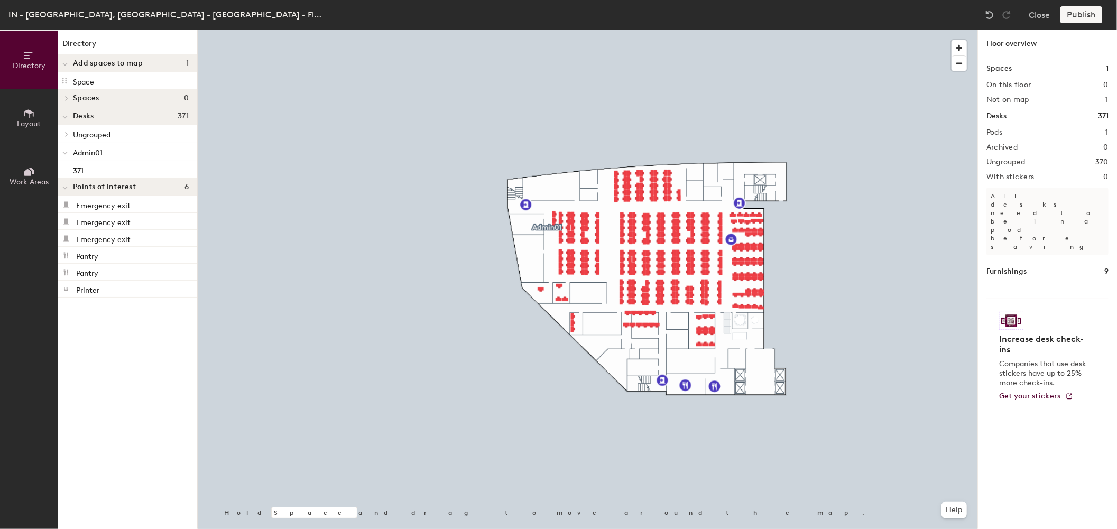
click at [95, 150] on span "Admin01" at bounding box center [88, 153] width 30 height 9
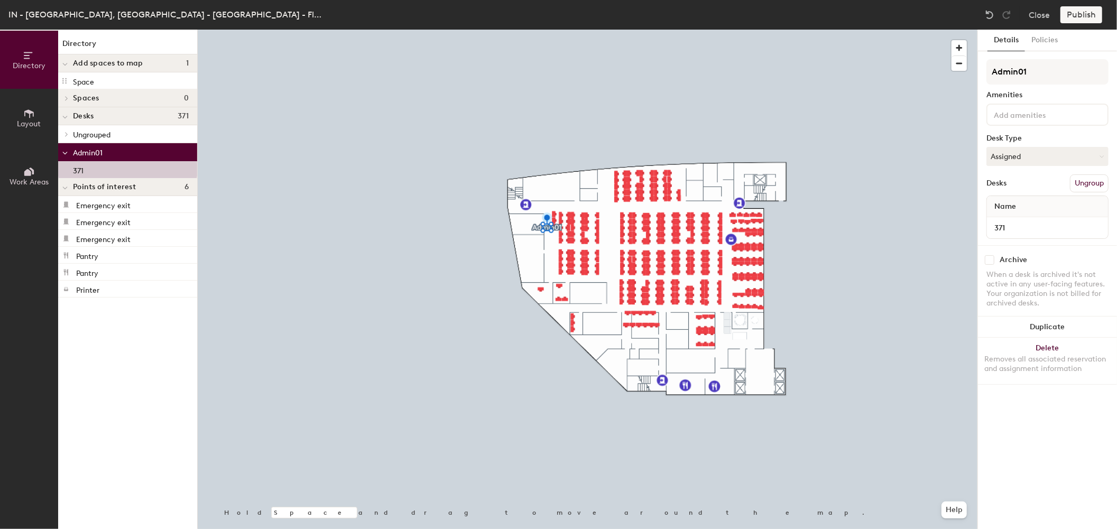
click at [1091, 183] on button "Ungroup" at bounding box center [1089, 184] width 39 height 18
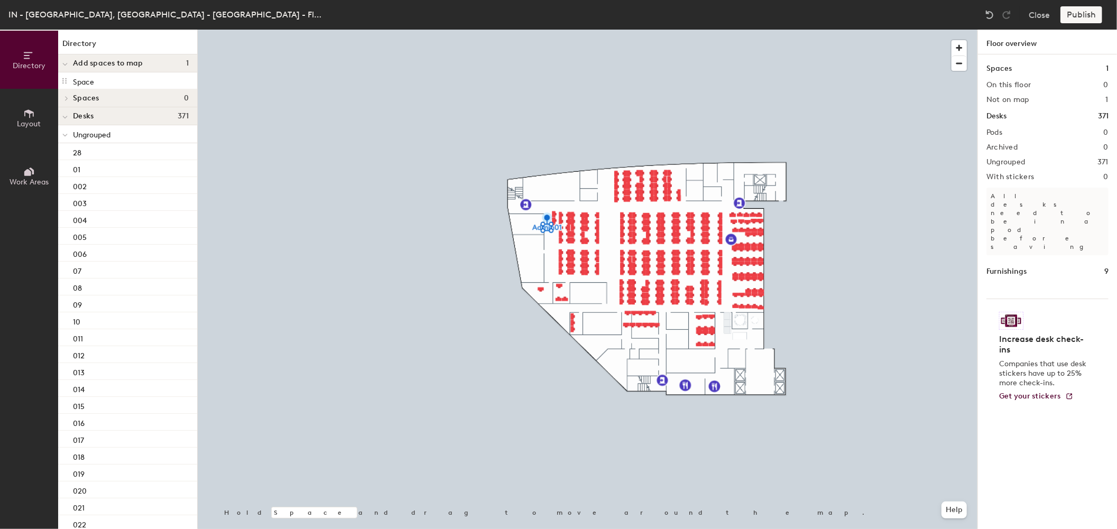
click at [1088, 17] on div "Publish" at bounding box center [1085, 14] width 48 height 17
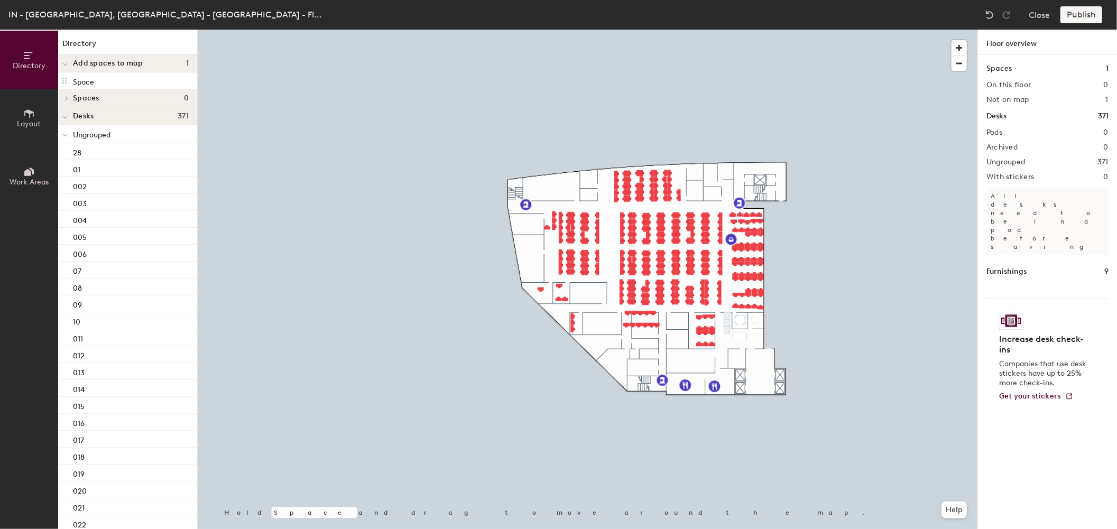
click at [1088, 17] on div "Publish" at bounding box center [1085, 14] width 48 height 17
click at [1081, 20] on div "Publish" at bounding box center [1085, 14] width 48 height 17
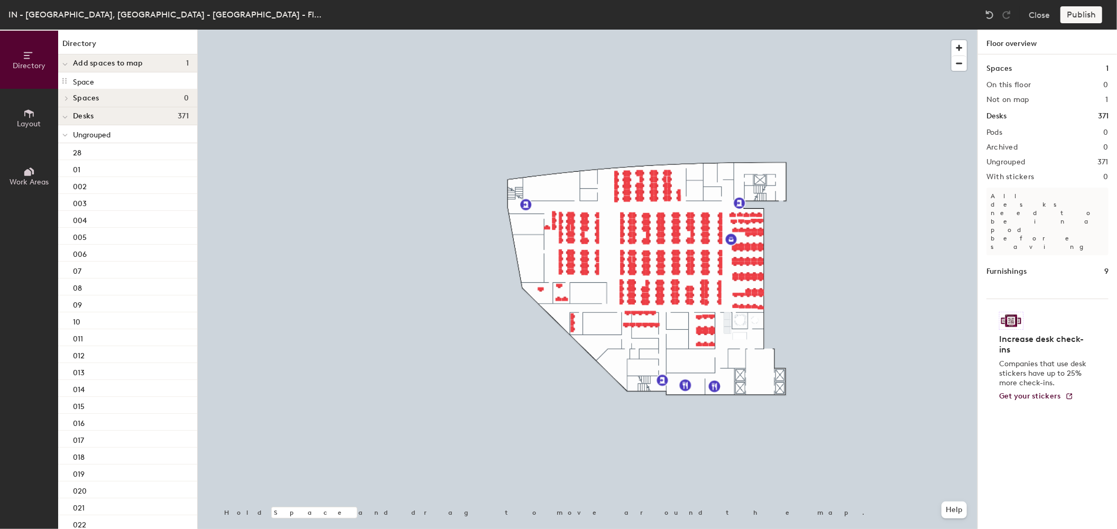
click at [1081, 19] on div "Publish" at bounding box center [1085, 14] width 48 height 17
click at [1082, 17] on div "Publish" at bounding box center [1085, 14] width 48 height 17
click at [1074, 17] on div "Publish" at bounding box center [1085, 14] width 48 height 17
click at [1083, 13] on div "Publish" at bounding box center [1085, 14] width 48 height 17
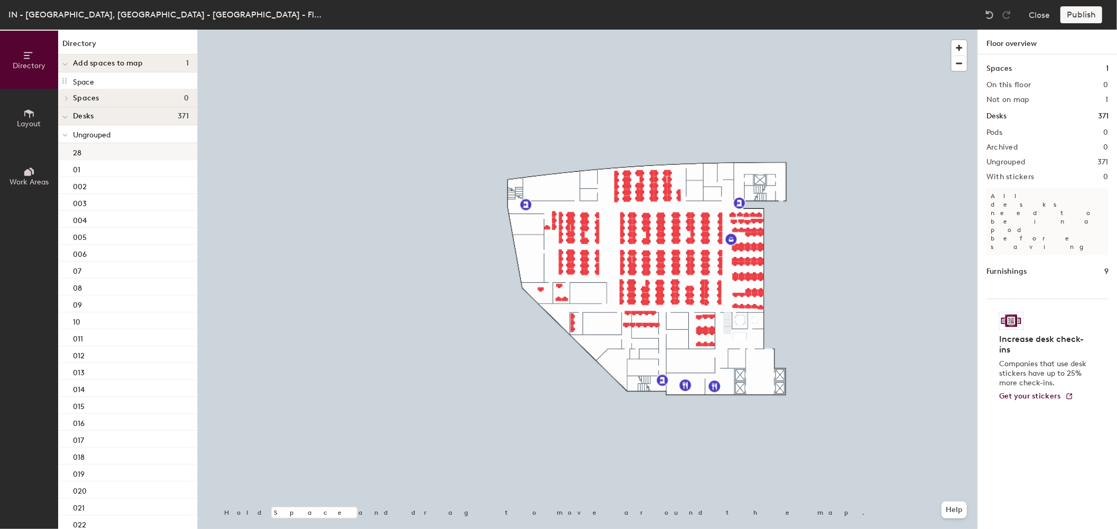
click at [117, 149] on div "28" at bounding box center [127, 151] width 139 height 17
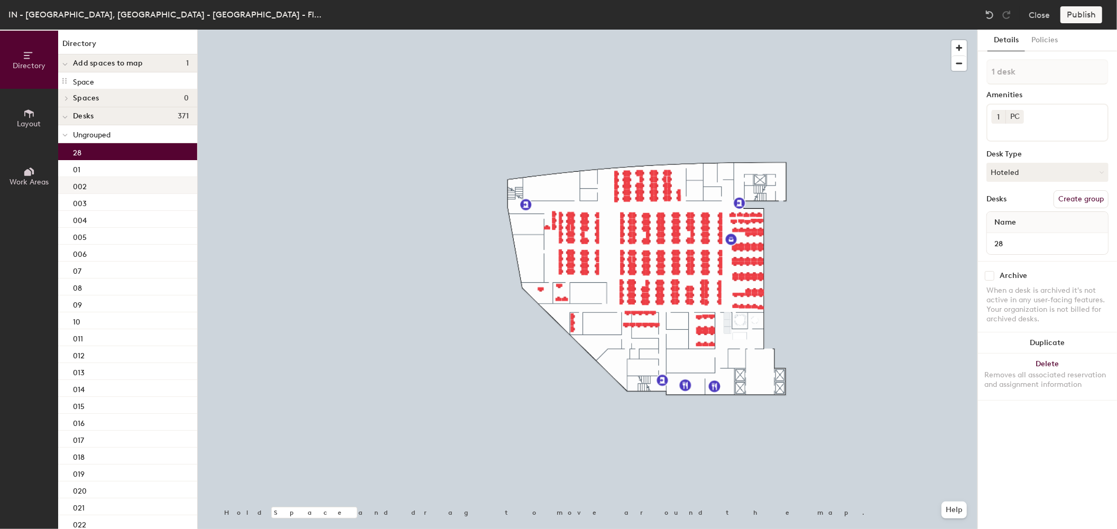
click at [105, 185] on div "002" at bounding box center [127, 185] width 139 height 17
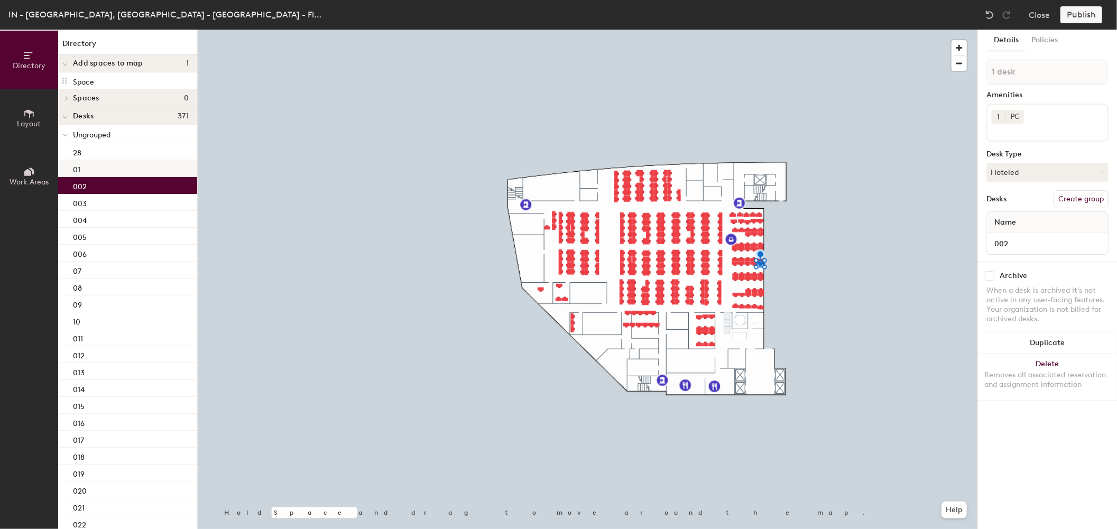
click at [98, 169] on div "01" at bounding box center [127, 168] width 139 height 17
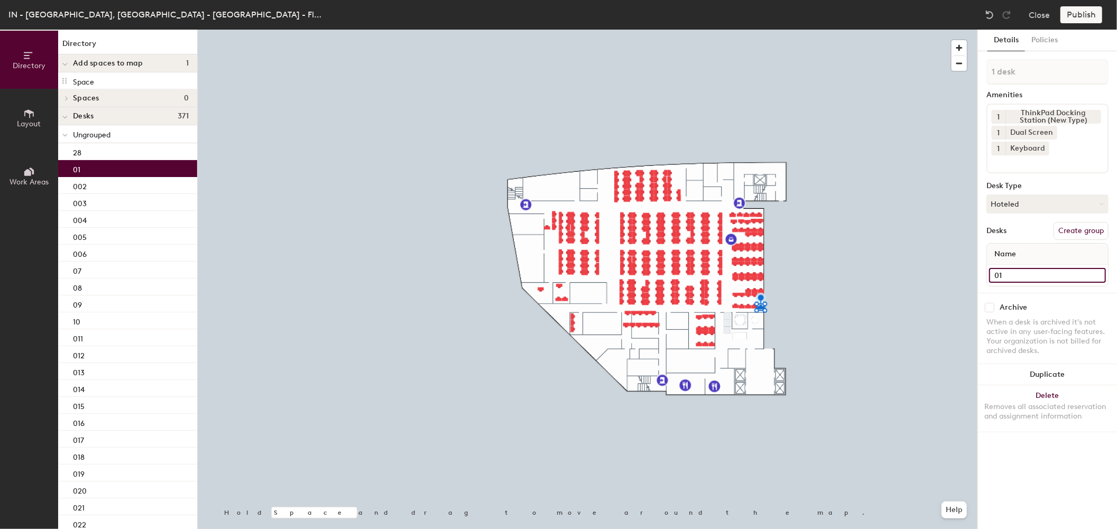
click at [999, 276] on input "01" at bounding box center [1047, 275] width 117 height 15
type input "1"
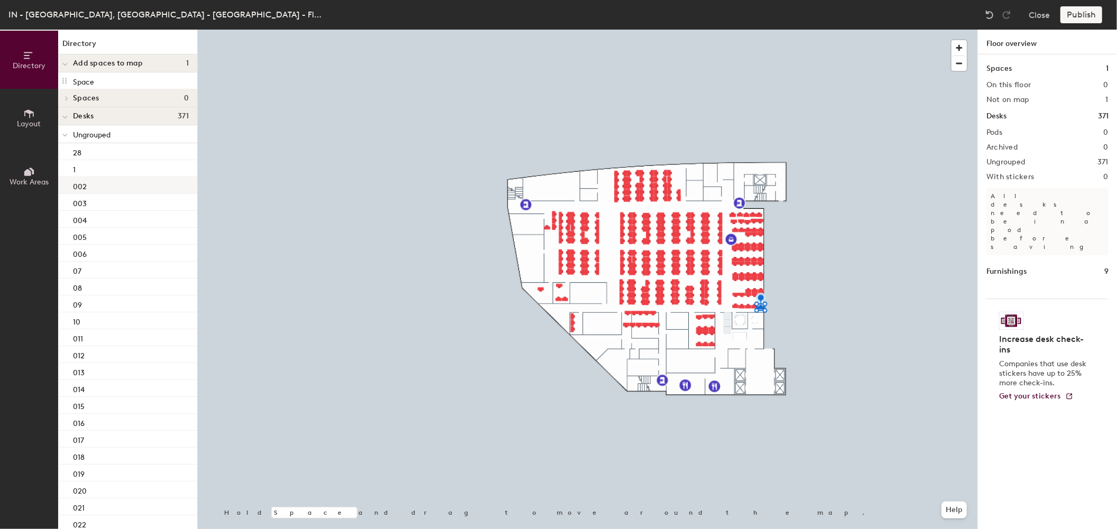
click at [112, 184] on div "002" at bounding box center [127, 185] width 139 height 17
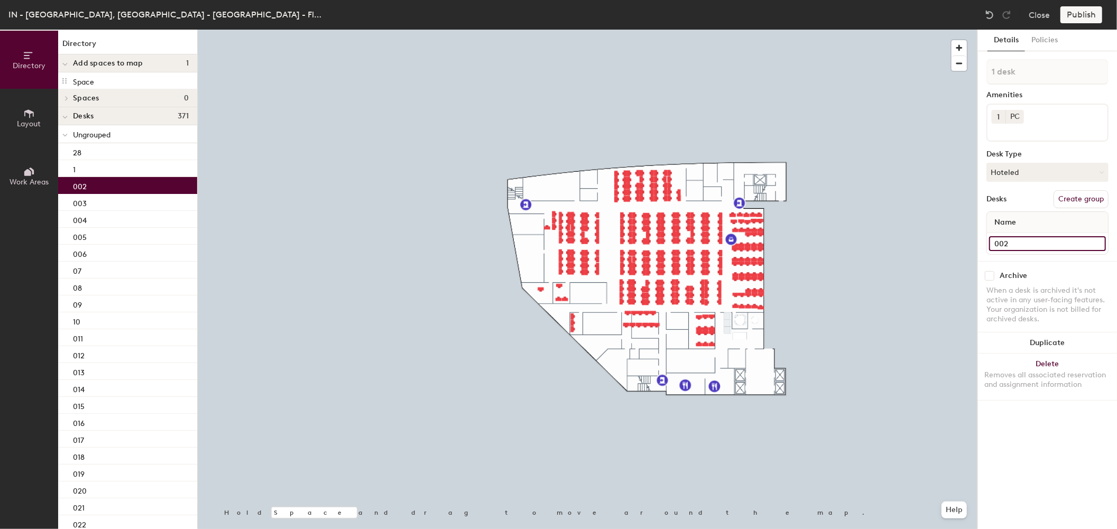
click at [1004, 242] on input "002" at bounding box center [1047, 243] width 117 height 15
click at [1003, 241] on input "002" at bounding box center [1047, 243] width 117 height 15
click at [976, 240] on div "Directory Layout Work Areas Directory Add spaces to map 1 Space Spaces 0 Desks …" at bounding box center [558, 280] width 1117 height 500
type input "2"
click at [108, 205] on div "003" at bounding box center [127, 202] width 139 height 17
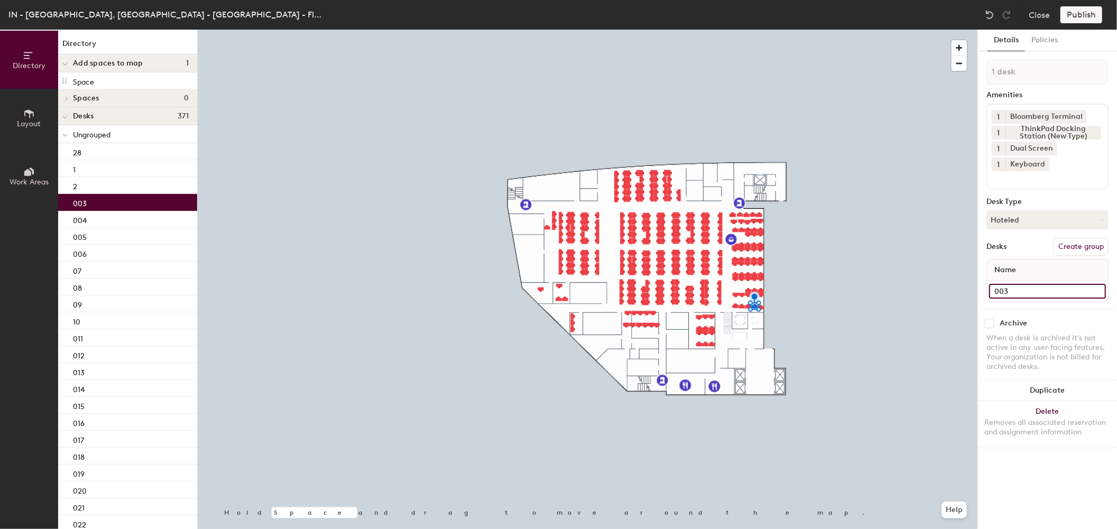
click at [1006, 289] on input "003" at bounding box center [1047, 291] width 117 height 15
click at [1005, 288] on input "003" at bounding box center [1047, 291] width 117 height 15
type input "3"
click at [135, 219] on div "004" at bounding box center [127, 219] width 139 height 17
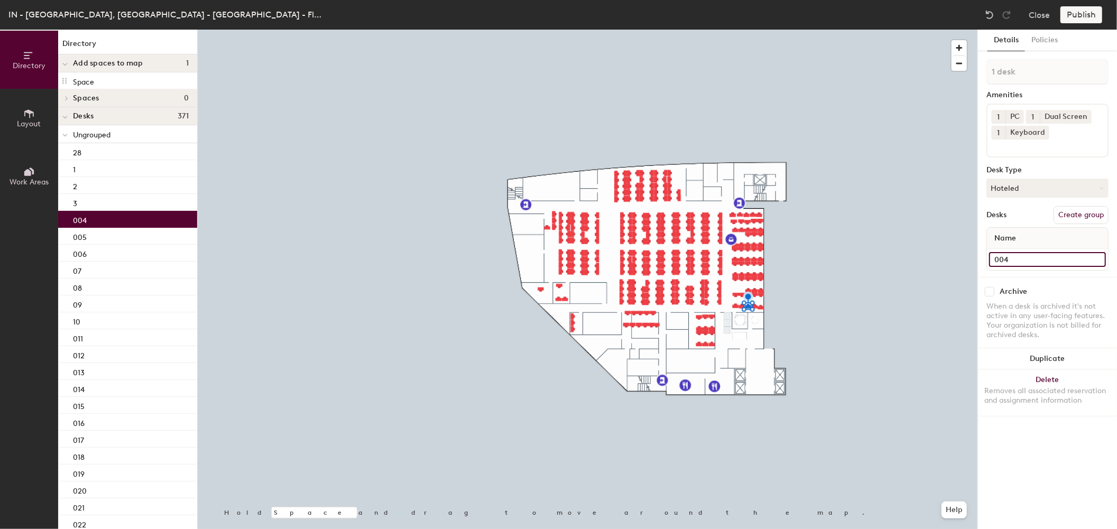
click at [1004, 257] on input "004" at bounding box center [1047, 259] width 117 height 15
click at [1004, 256] on input "004" at bounding box center [1047, 259] width 117 height 15
type input "04"
click at [88, 238] on div "005" at bounding box center [127, 236] width 139 height 17
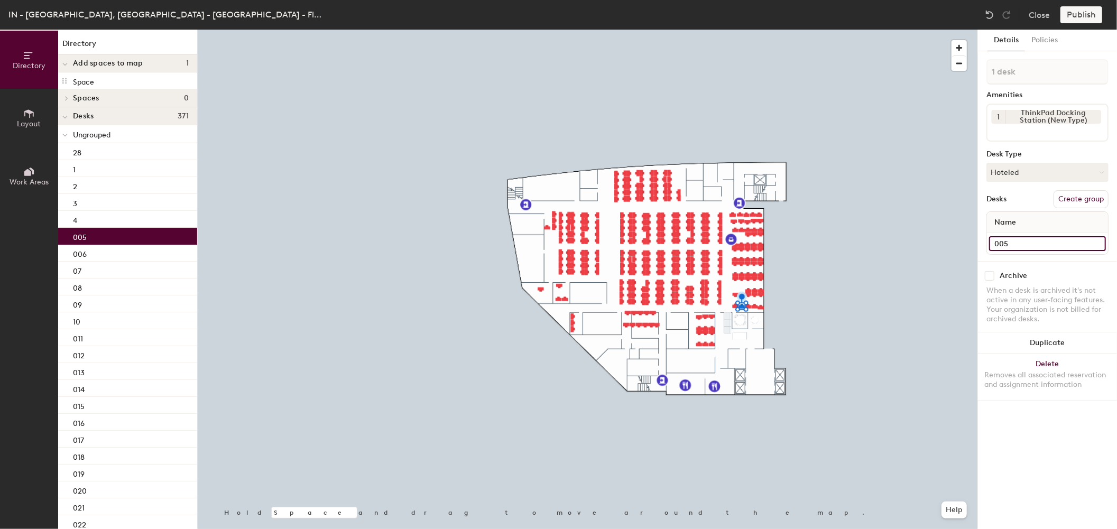
click at [1006, 241] on input "005" at bounding box center [1047, 243] width 117 height 15
click at [1003, 242] on input "005" at bounding box center [1047, 243] width 117 height 15
type input "5"
click at [123, 251] on div "006" at bounding box center [127, 253] width 139 height 17
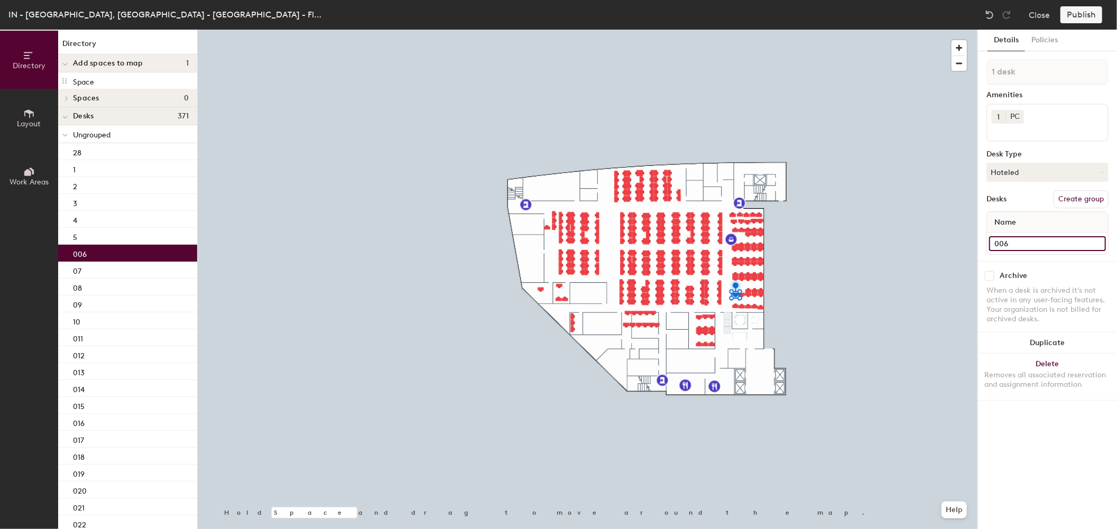
click at [998, 242] on input "006" at bounding box center [1047, 243] width 117 height 15
click at [1002, 241] on input "006" at bounding box center [1047, 243] width 117 height 15
type input "06"
click at [103, 268] on div "07" at bounding box center [127, 270] width 139 height 17
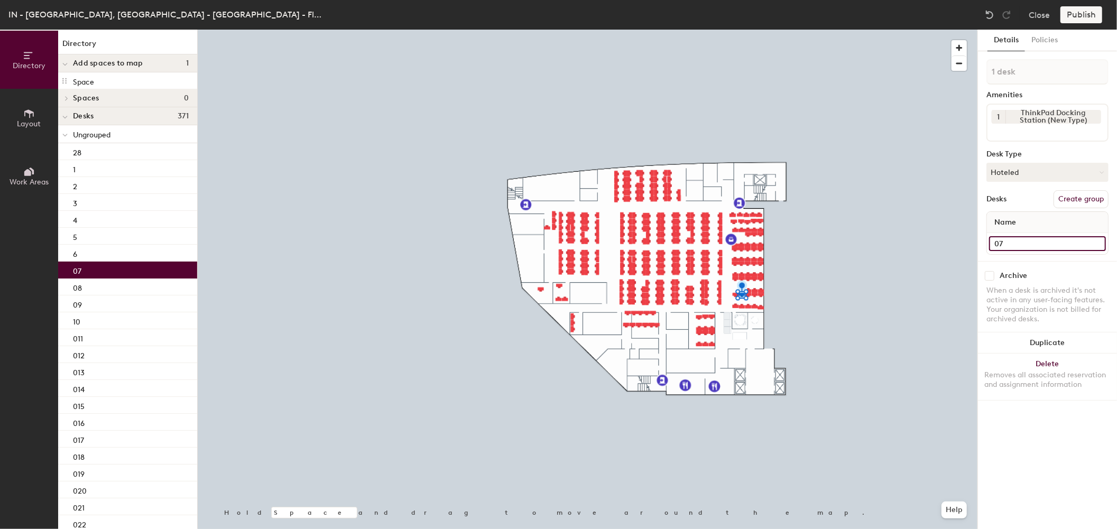
click at [999, 239] on input "07" at bounding box center [1047, 243] width 117 height 15
type input "7"
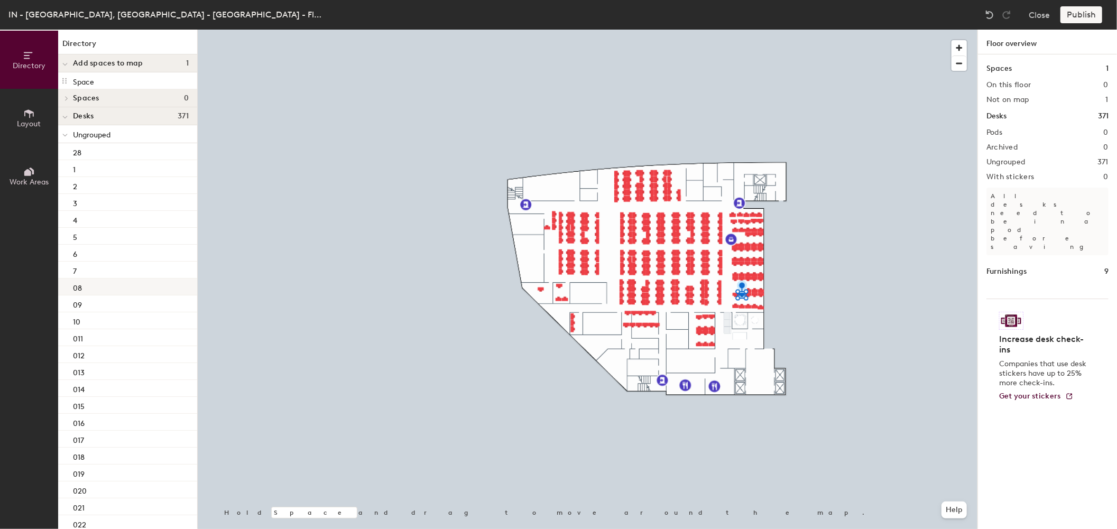
click at [79, 288] on p "08" at bounding box center [77, 287] width 9 height 12
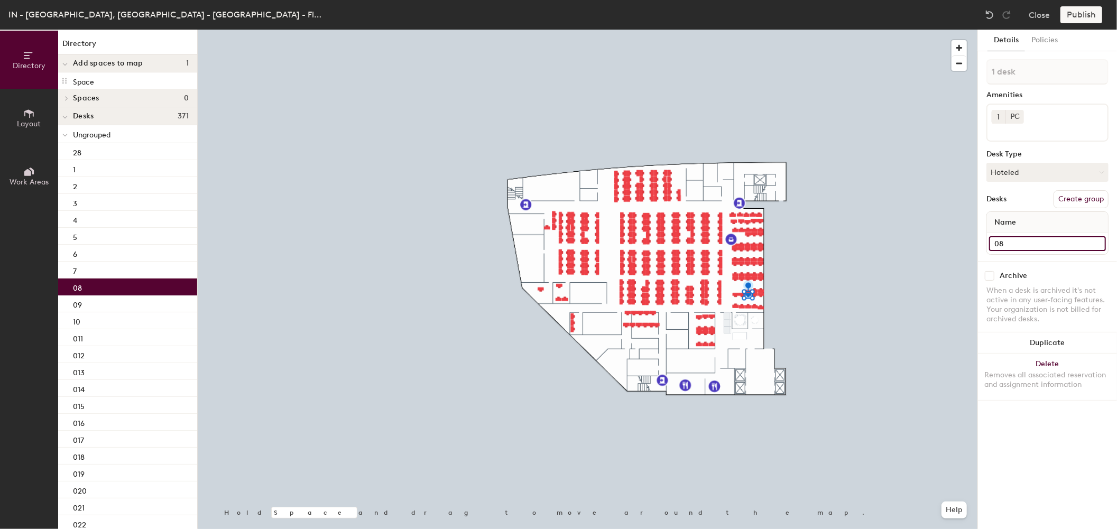
click at [999, 242] on input "08" at bounding box center [1047, 243] width 117 height 15
click at [997, 241] on input "08" at bounding box center [1047, 243] width 117 height 15
type input "8"
click at [109, 305] on div "09" at bounding box center [127, 304] width 139 height 17
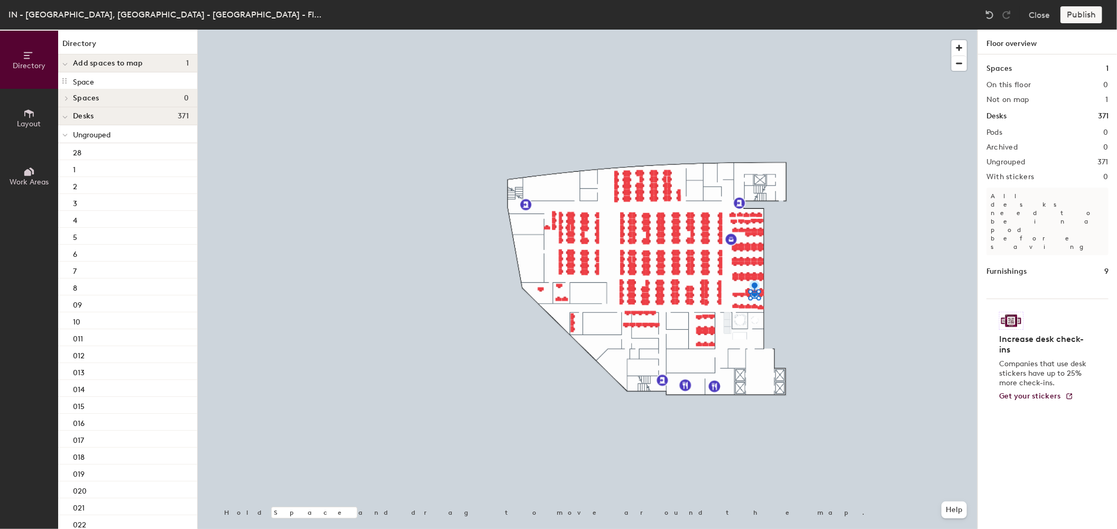
click at [1086, 15] on div "Publish" at bounding box center [1085, 14] width 48 height 17
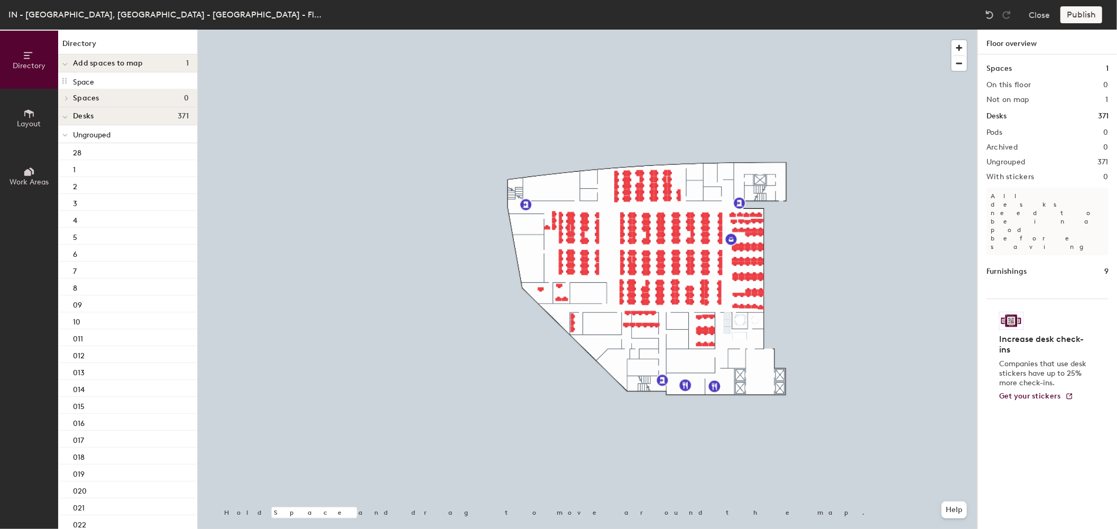
click at [1086, 15] on div "Publish" at bounding box center [1085, 14] width 48 height 17
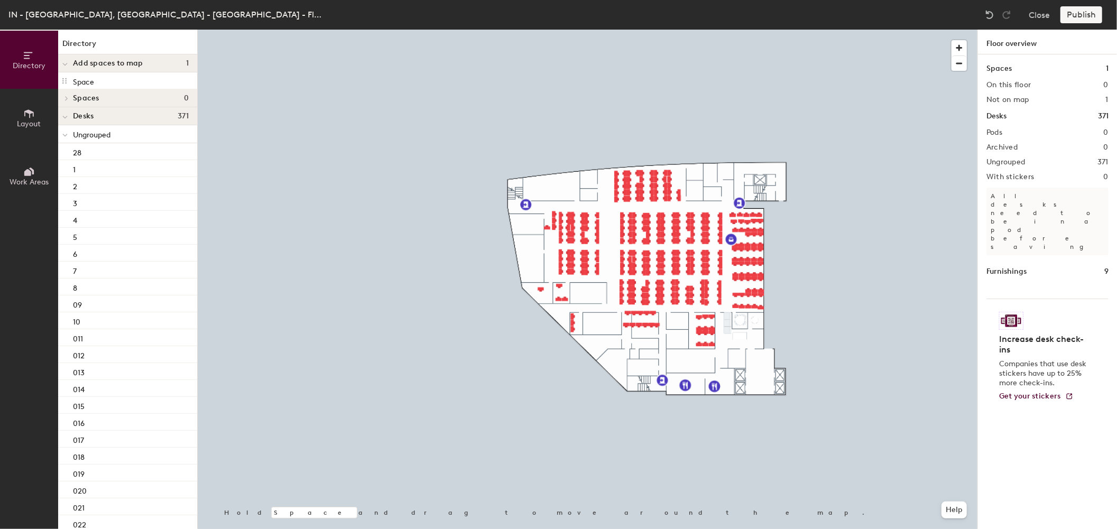
click at [1081, 15] on div "Publish" at bounding box center [1085, 14] width 48 height 17
click at [1081, 14] on div "Publish" at bounding box center [1085, 14] width 48 height 17
